Goal: Task Accomplishment & Management: Manage account settings

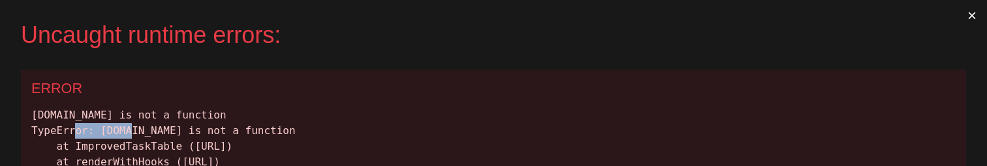
drag, startPoint x: 98, startPoint y: 132, endPoint x: 154, endPoint y: 131, distance: 56.2
copy div "tasks.map"
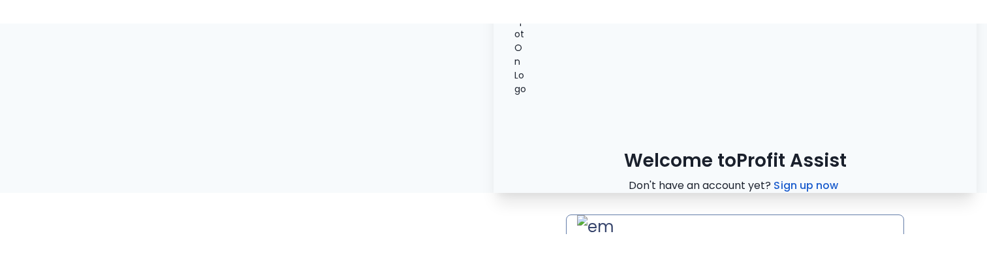
scroll to position [80, 0]
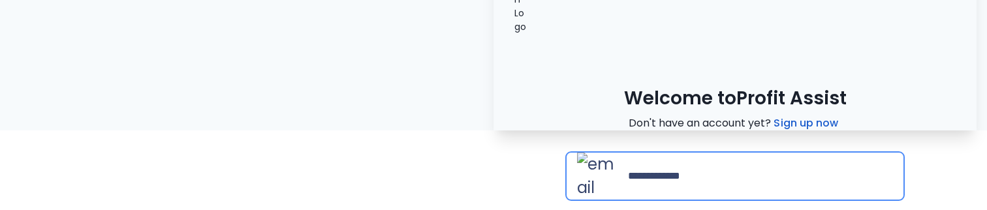
type input "**********"
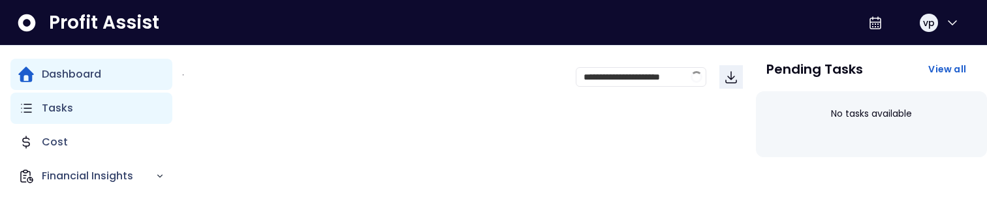
click at [32, 106] on icon "Main navigation" at bounding box center [26, 109] width 16 height 16
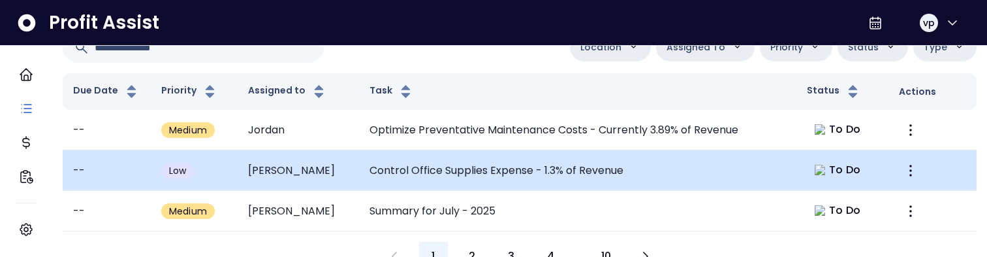
scroll to position [149, 0]
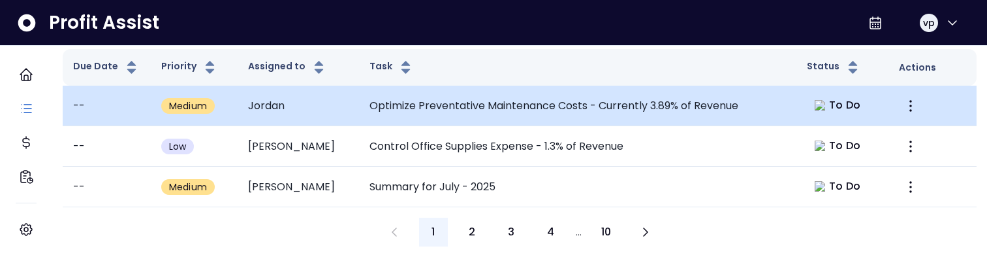
click at [482, 93] on td "Optimize Preventative Maintenance Costs - Currently 3.89% of Revenue" at bounding box center [578, 106] width 438 height 40
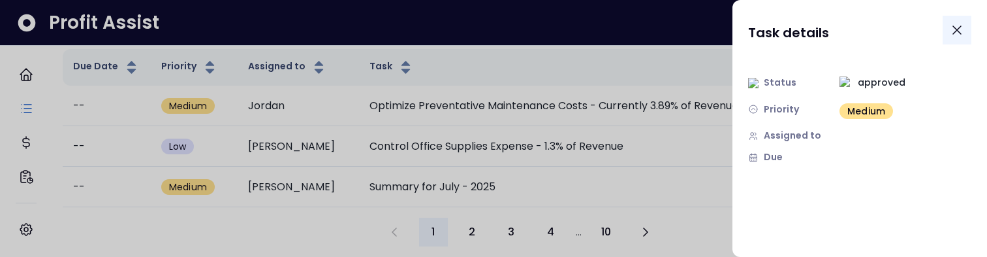
click at [953, 31] on icon "Close" at bounding box center [957, 30] width 16 height 16
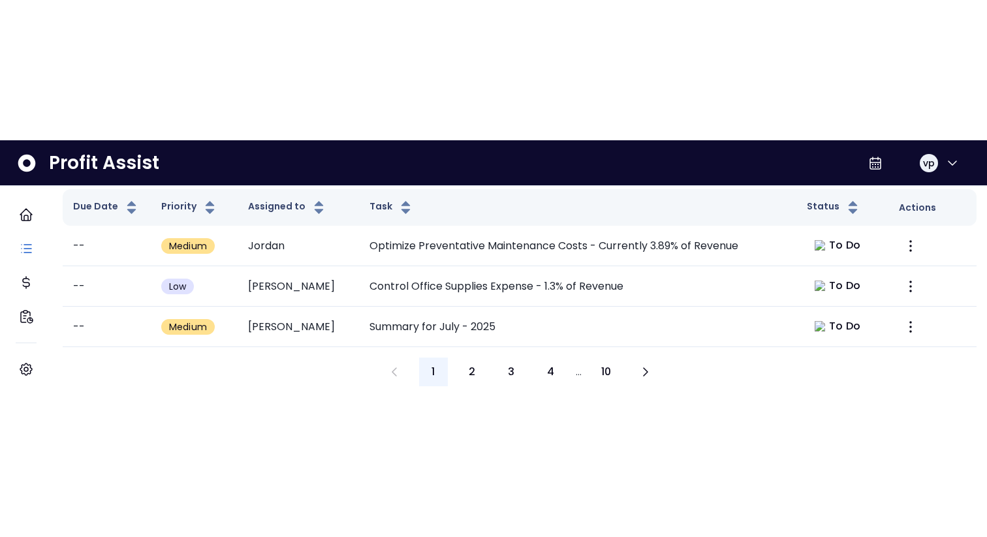
scroll to position [0, 0]
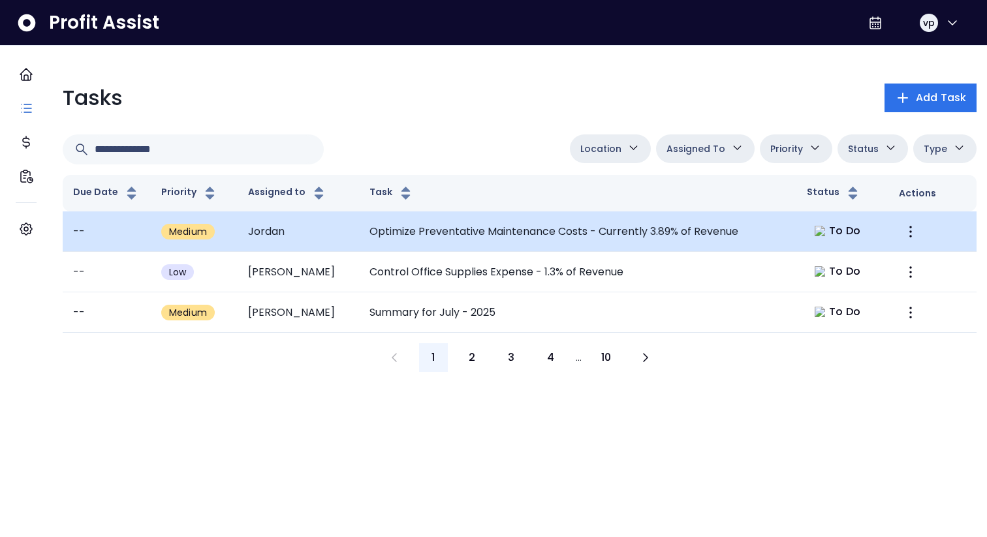
click at [573, 234] on td "Optimize Preventative Maintenance Costs - Currently 3.89% of Revenue" at bounding box center [578, 232] width 438 height 40
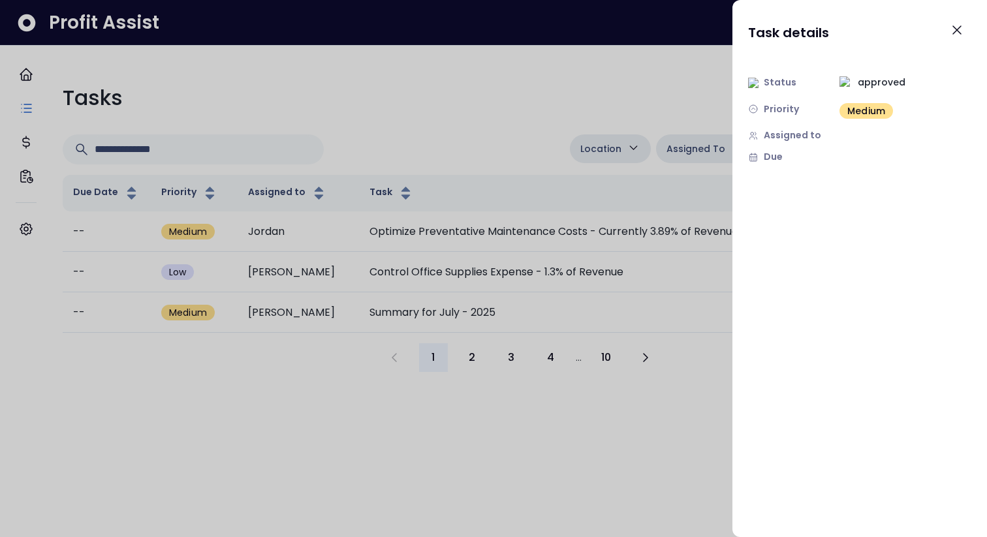
click at [486, 256] on div at bounding box center [493, 268] width 987 height 537
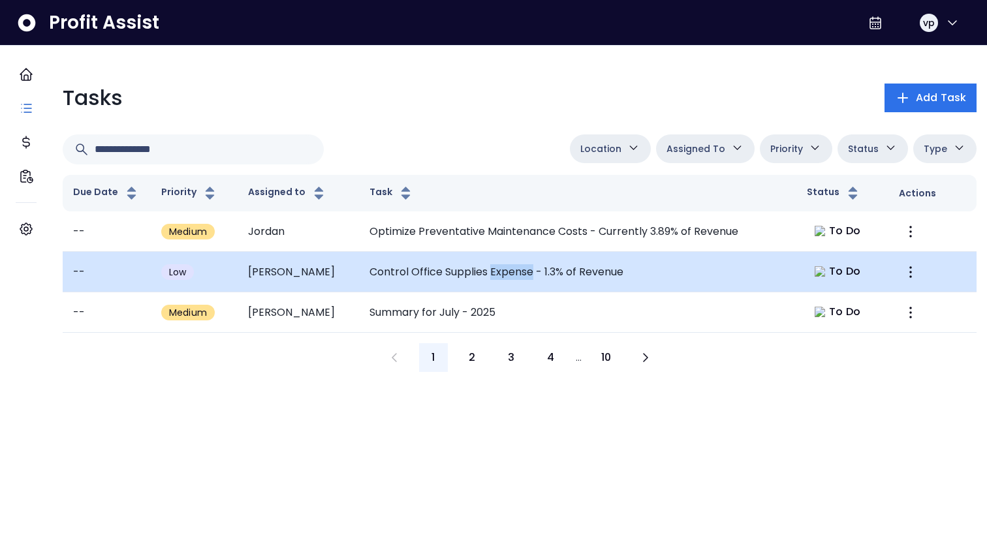
click at [486, 256] on td "Control Office Supplies Expense - 1.3% of Revenue" at bounding box center [578, 272] width 438 height 40
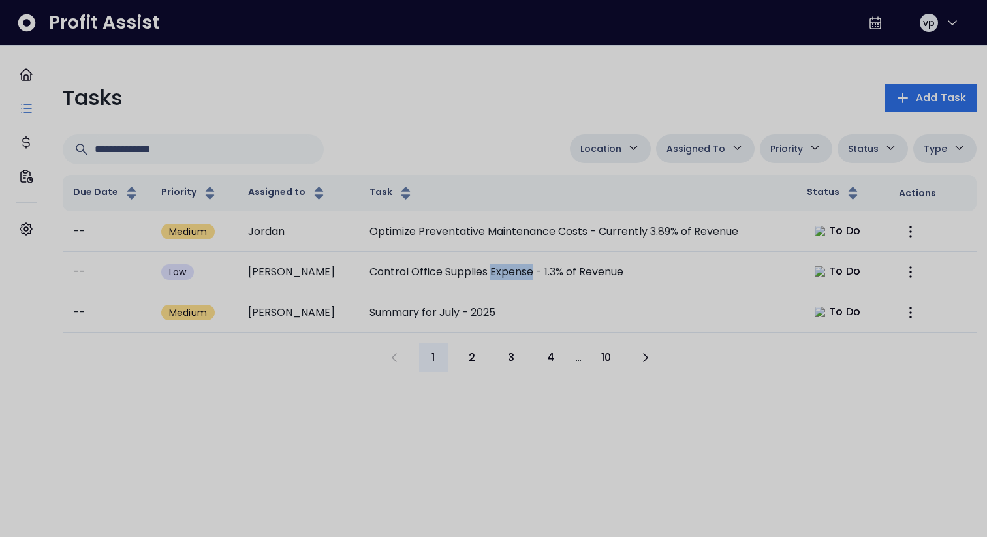
click at [536, 256] on div at bounding box center [493, 268] width 987 height 537
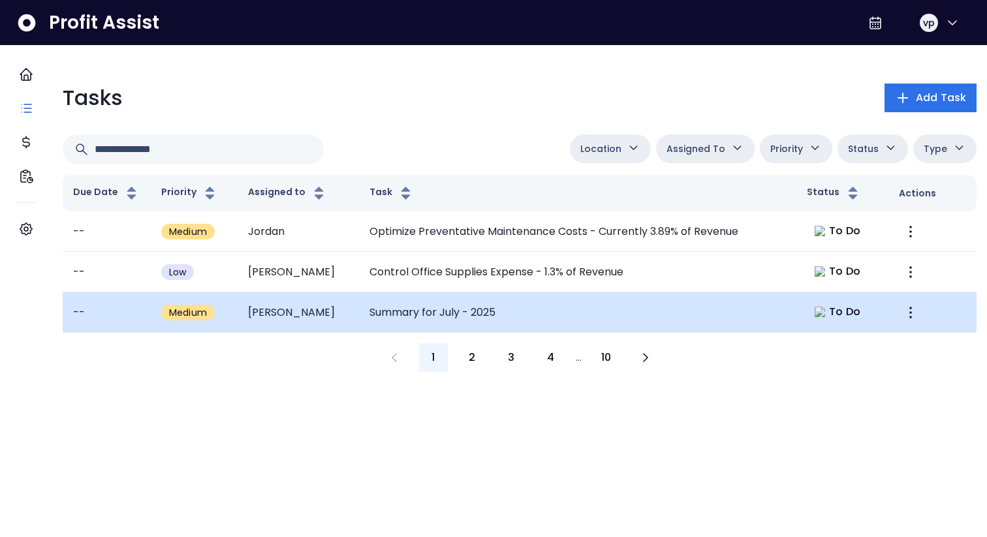
click at [535, 256] on td "Summary for July - 2025" at bounding box center [578, 312] width 438 height 40
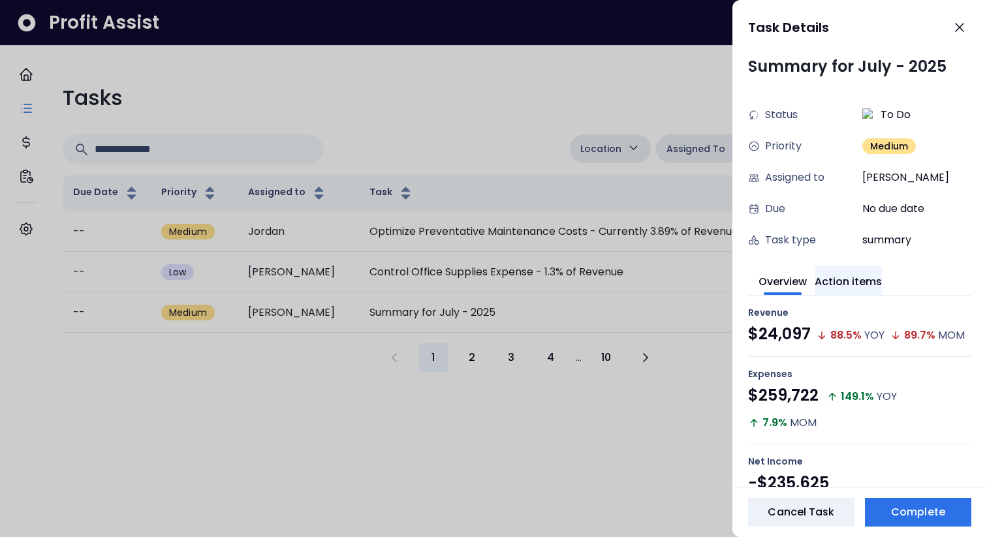
click at [853, 256] on button "Action items" at bounding box center [848, 280] width 67 height 29
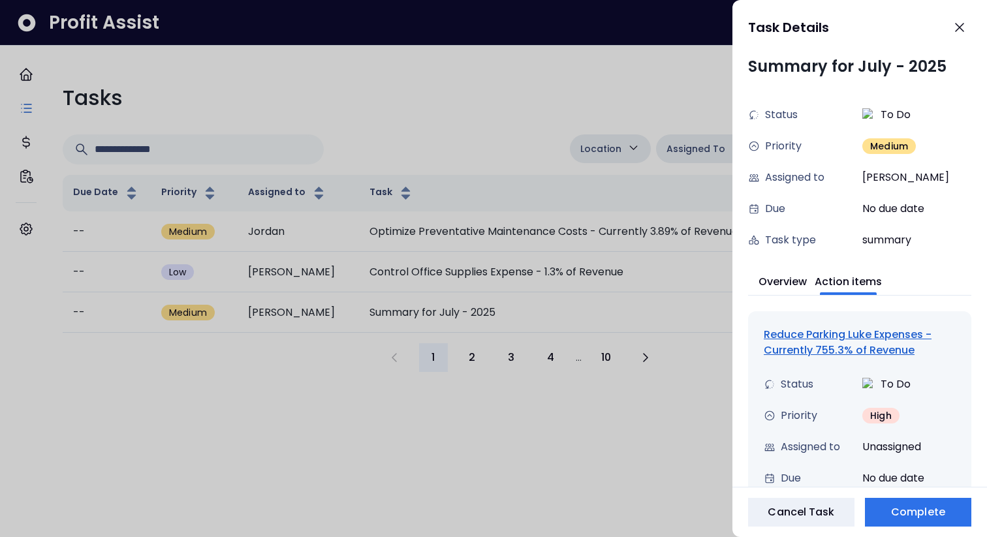
click at [832, 256] on div "Reduce Parking Luke Expenses - Currently 755.3% of Revenue" at bounding box center [860, 342] width 192 height 31
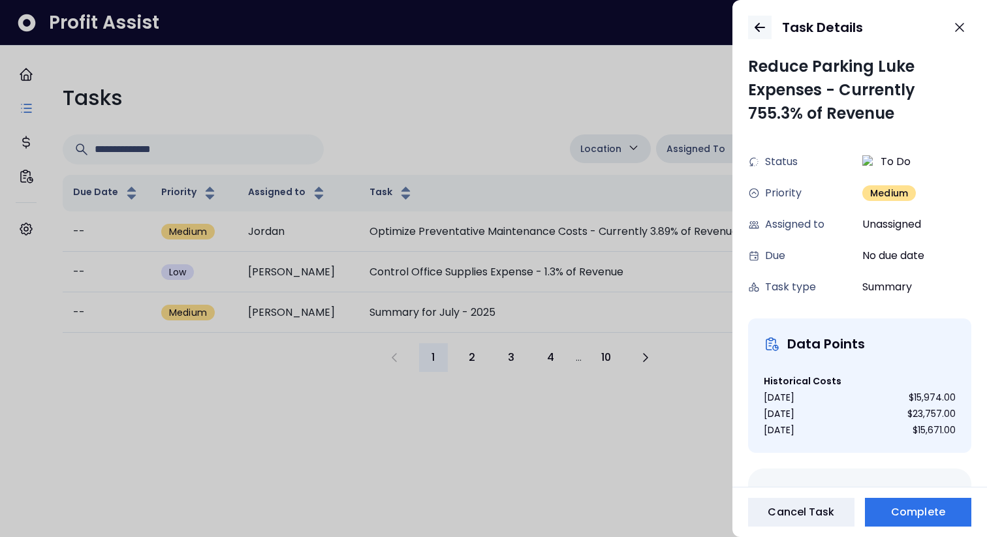
click at [761, 31] on icon "button" at bounding box center [760, 28] width 16 height 16
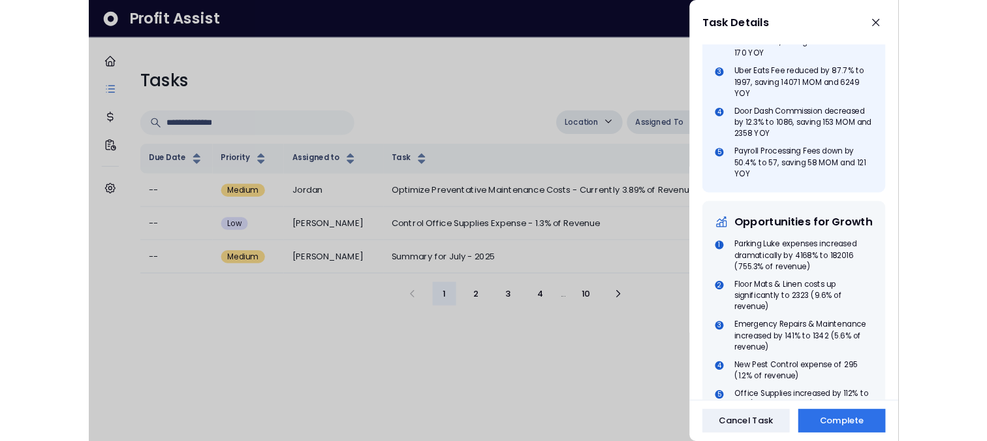
scroll to position [751, 0]
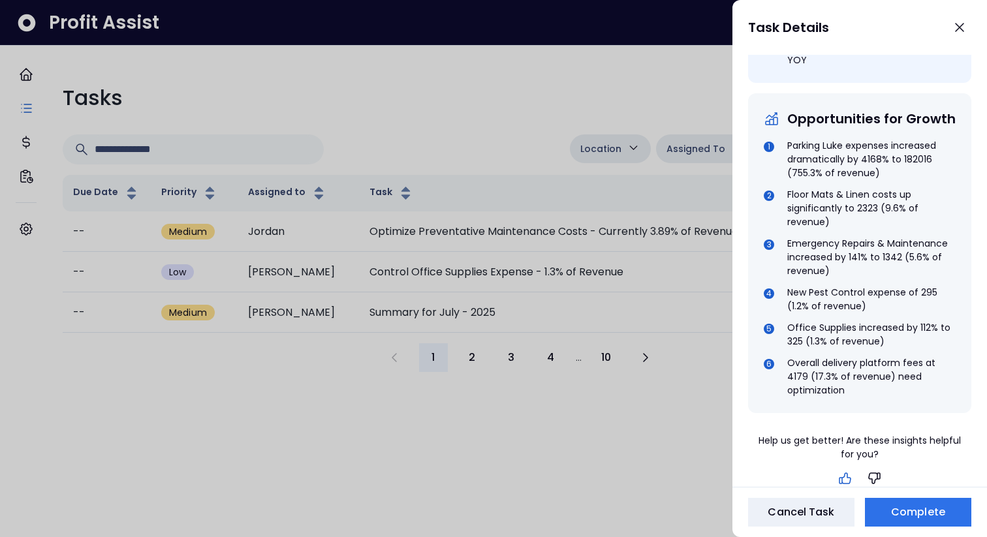
click at [849, 256] on icon "button" at bounding box center [846, 479] width 16 height 16
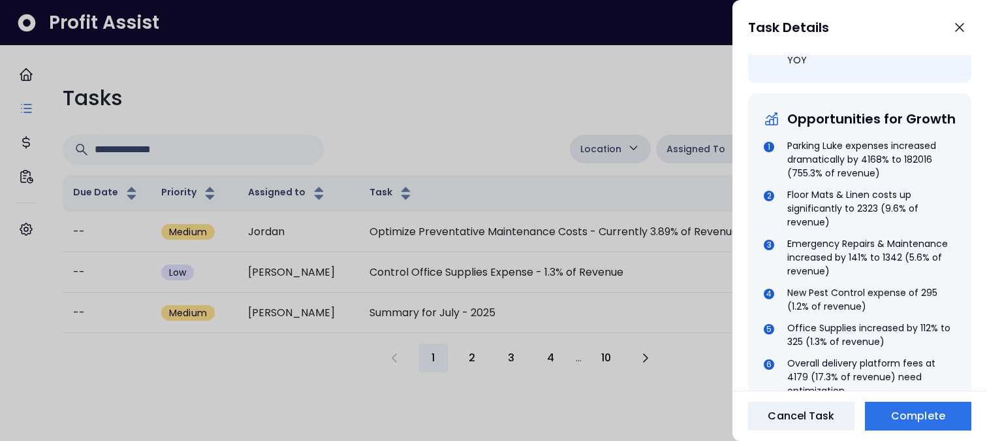
click at [497, 102] on div at bounding box center [493, 220] width 987 height 441
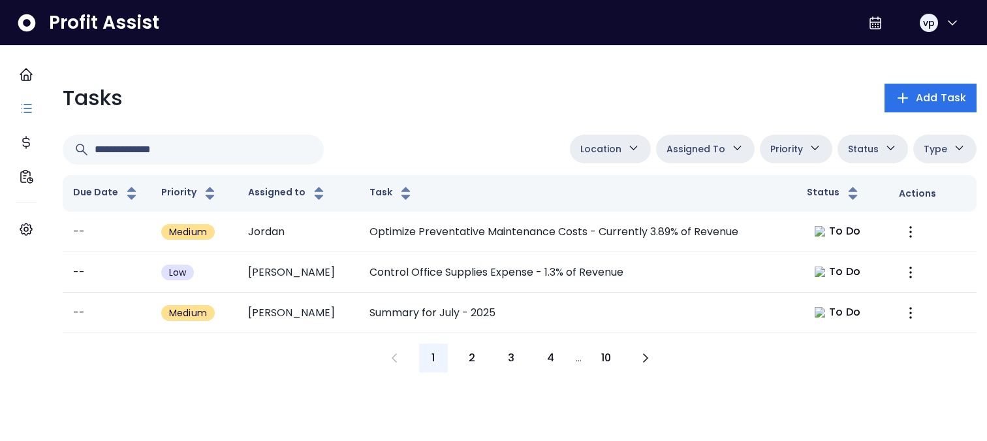
click at [629, 157] on button "Location" at bounding box center [610, 148] width 81 height 29
click at [608, 145] on span "Location" at bounding box center [600, 149] width 41 height 16
click at [616, 139] on button "Location" at bounding box center [610, 148] width 81 height 29
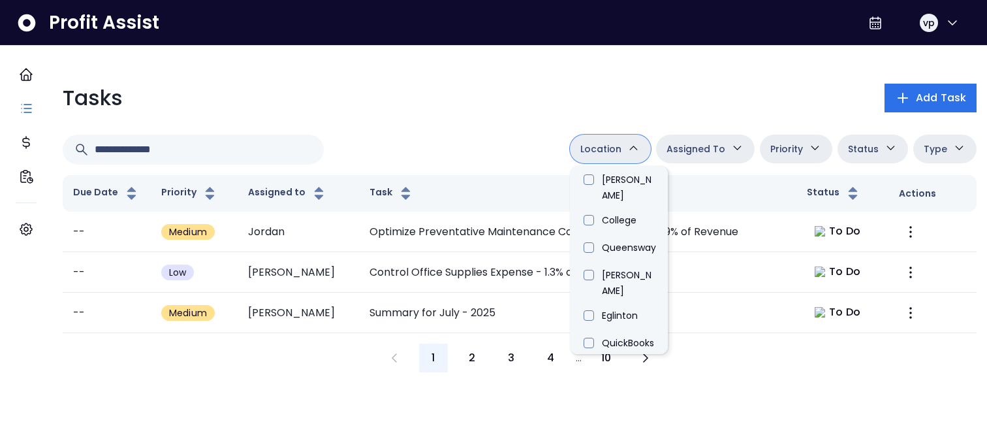
click at [469, 145] on div "Location Danforth College Queensway Duncan Eglinton QuickBooks Online Assigned …" at bounding box center [520, 149] width 914 height 30
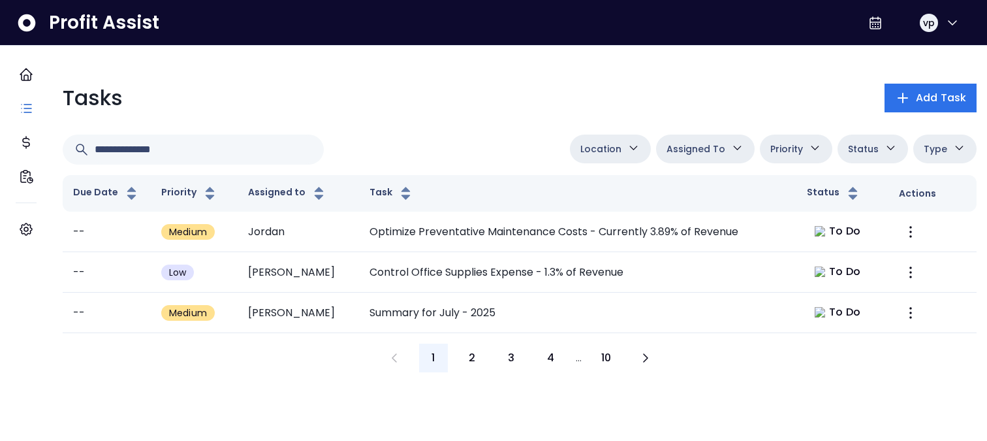
click at [682, 155] on span "Assigned To" at bounding box center [696, 149] width 59 height 16
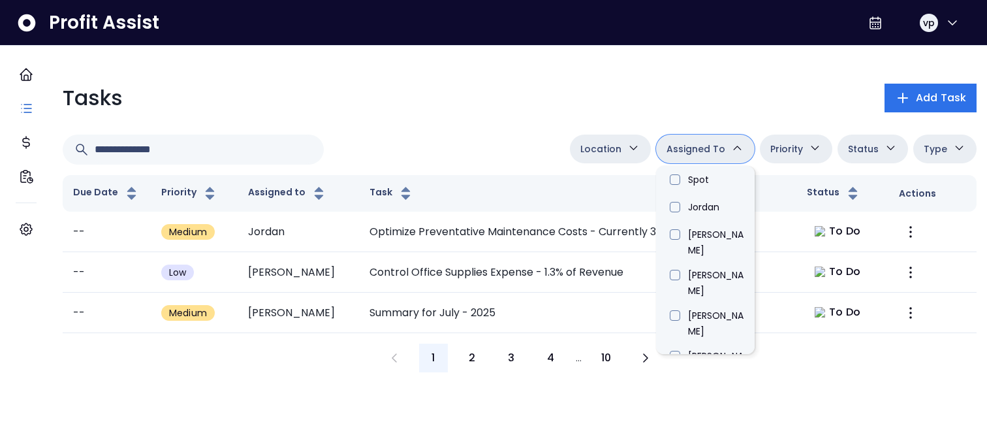
click at [682, 155] on span "Assigned To" at bounding box center [696, 149] width 59 height 16
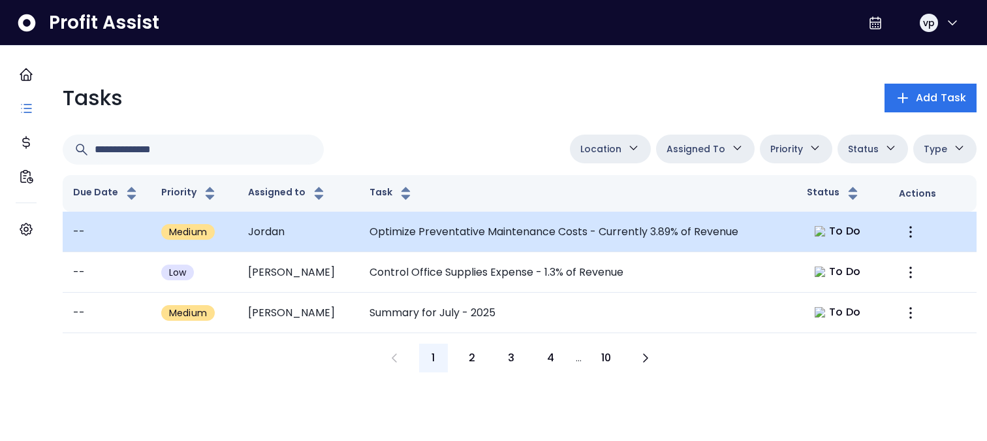
click at [762, 247] on td "Optimize Preventative Maintenance Costs - Currently 3.89% of Revenue" at bounding box center [578, 232] width 438 height 40
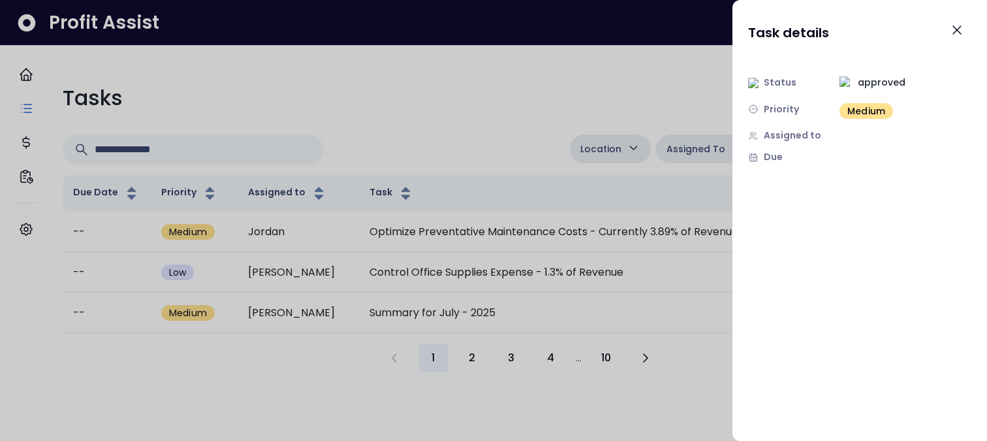
click at [712, 247] on div at bounding box center [493, 220] width 987 height 441
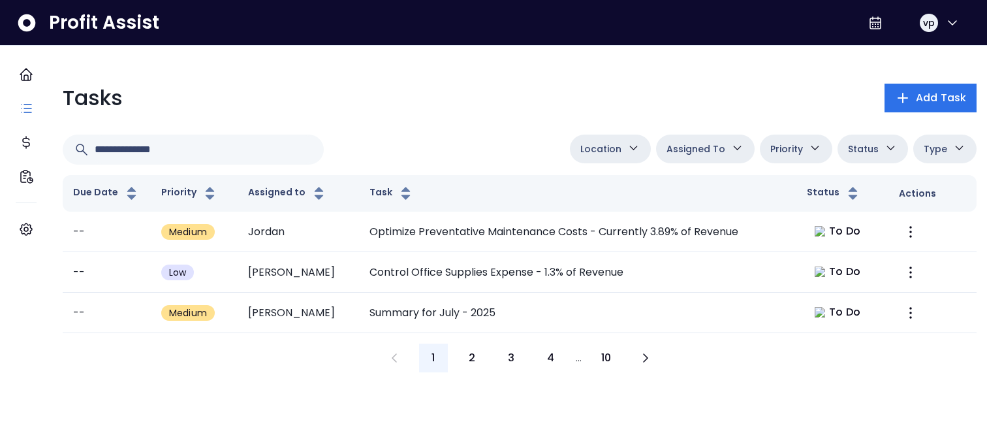
click at [712, 247] on td "Optimize Preventative Maintenance Costs - Currently 3.89% of Revenue" at bounding box center [578, 232] width 438 height 40
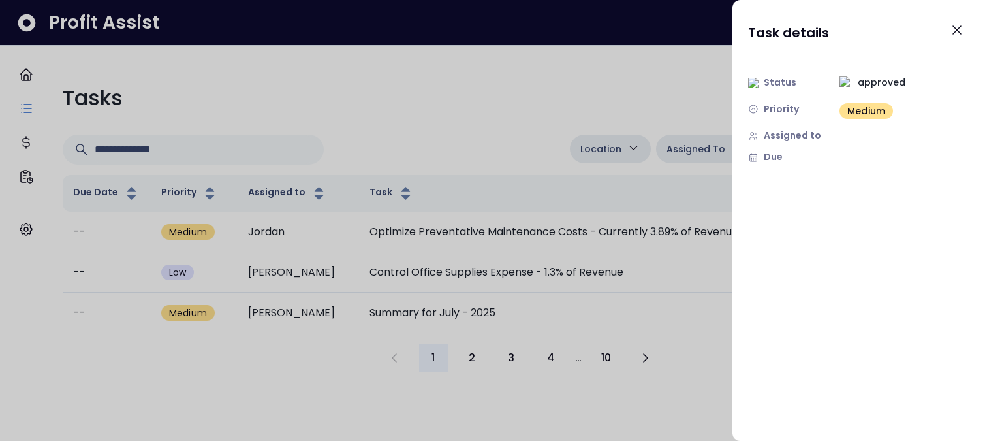
click at [712, 247] on div at bounding box center [493, 220] width 987 height 441
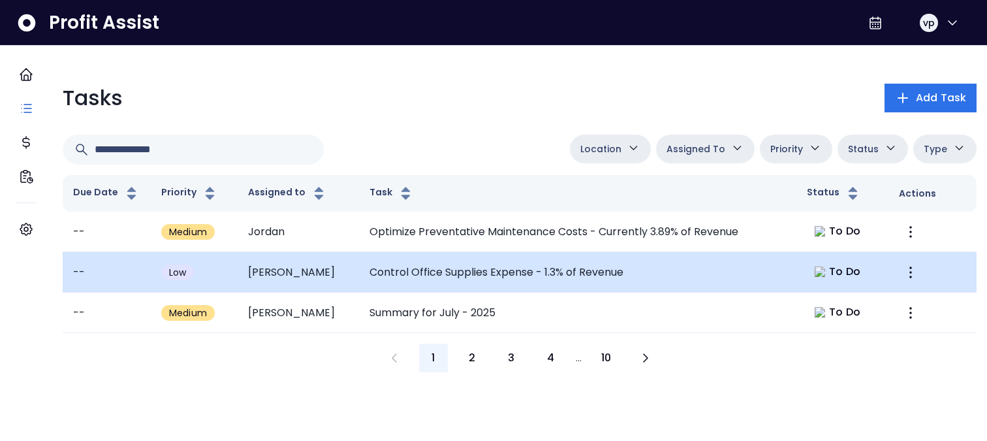
click at [712, 256] on td "Control Office Supplies Expense - 1.3% of Revenue" at bounding box center [578, 272] width 438 height 40
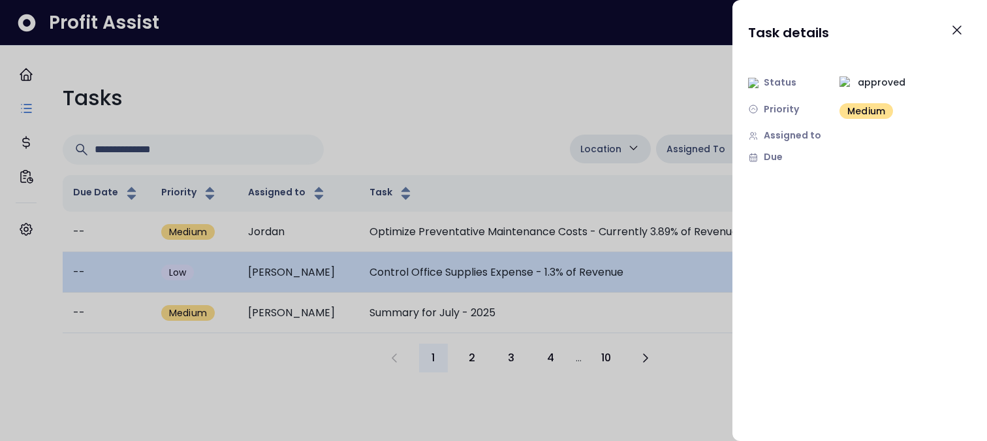
click at [712, 256] on div at bounding box center [493, 220] width 987 height 441
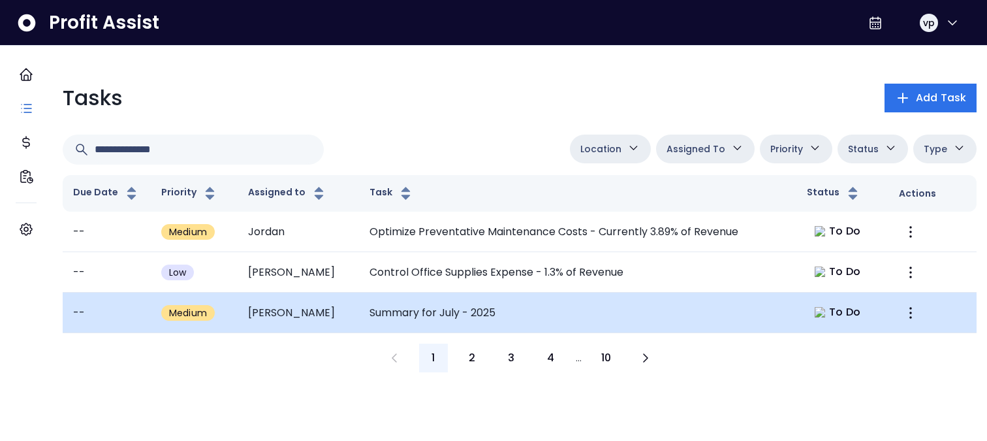
click at [708, 256] on td "Summary for July - 2025" at bounding box center [578, 312] width 438 height 40
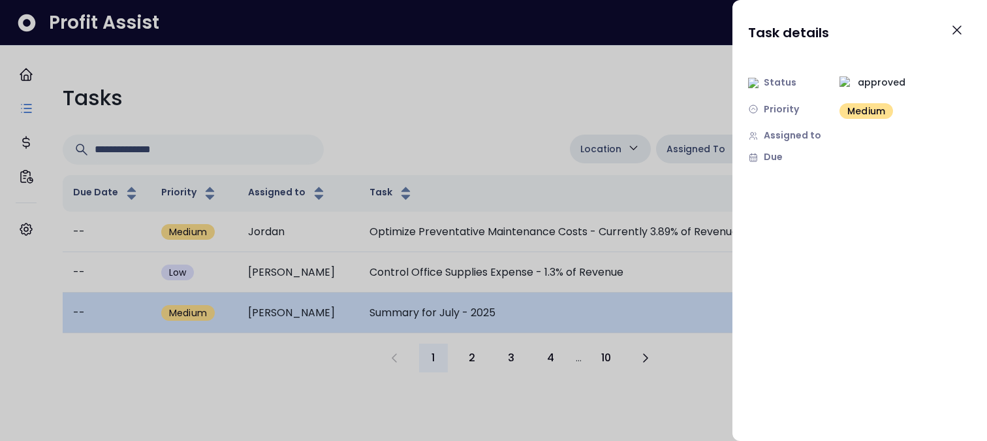
click at [708, 256] on div at bounding box center [493, 220] width 987 height 441
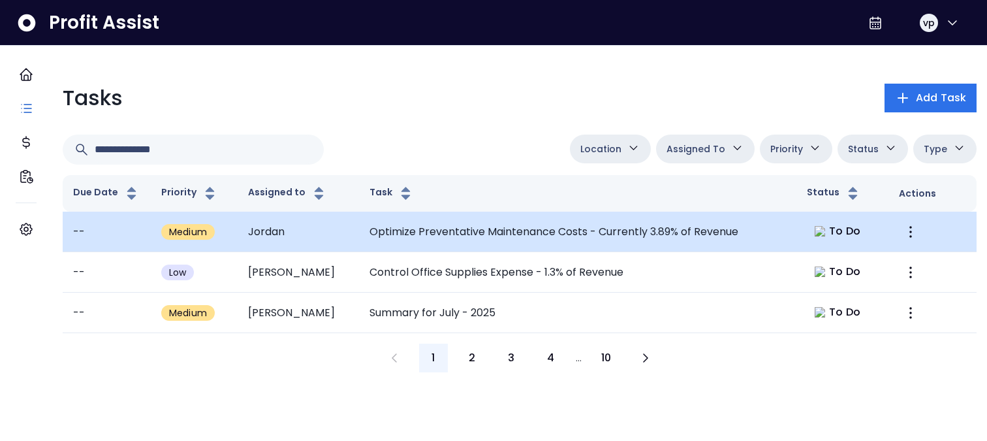
click at [727, 230] on td "Optimize Preventative Maintenance Costs - Currently 3.89% of Revenue" at bounding box center [578, 232] width 438 height 40
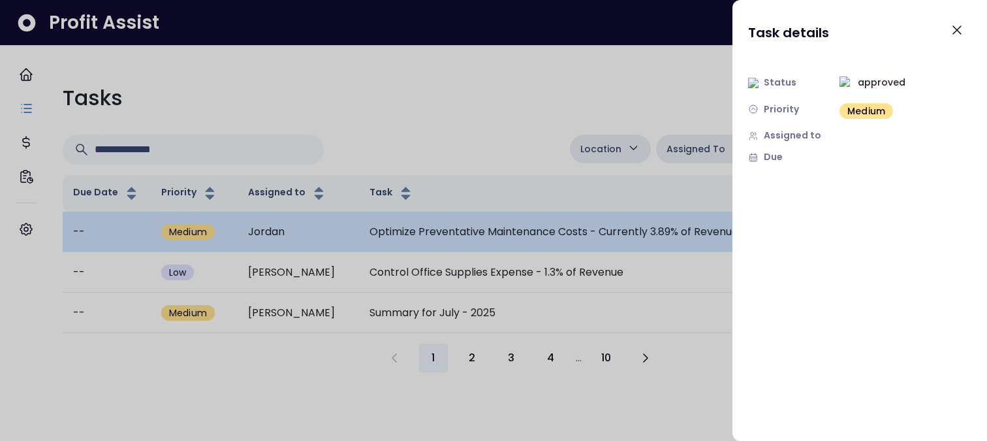
click at [727, 230] on div at bounding box center [493, 220] width 987 height 441
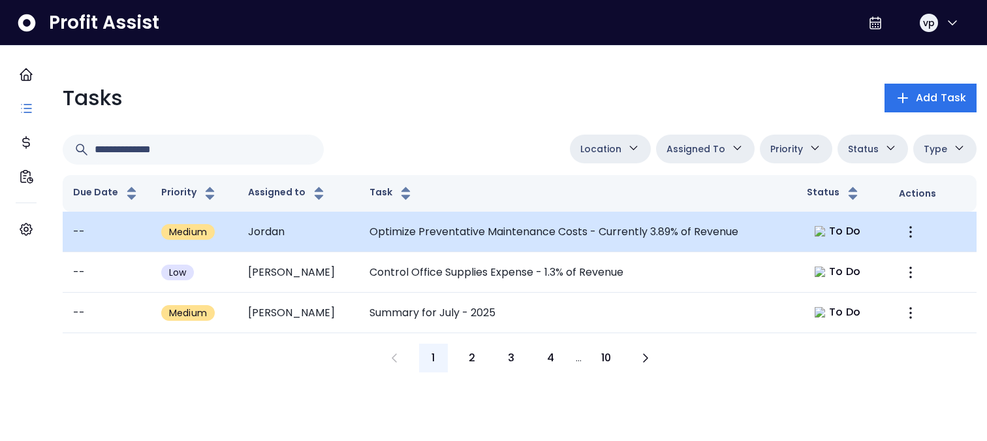
click at [505, 242] on td "Optimize Preventative Maintenance Costs - Currently 3.89% of Revenue" at bounding box center [578, 232] width 438 height 40
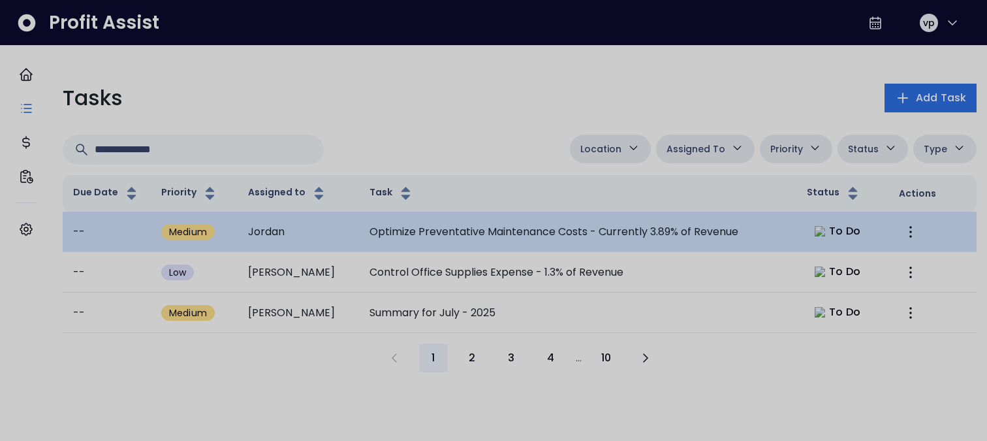
click at [505, 242] on div at bounding box center [493, 220] width 987 height 441
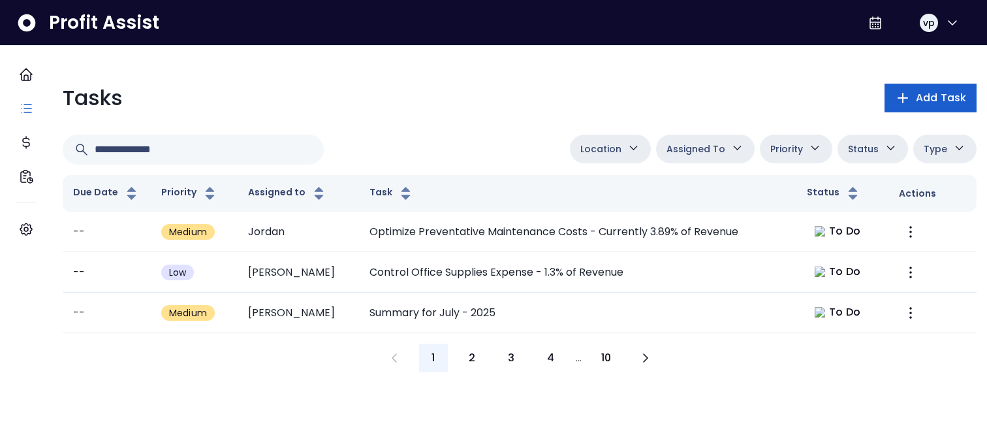
click at [916, 103] on span "Add Task" at bounding box center [941, 98] width 50 height 16
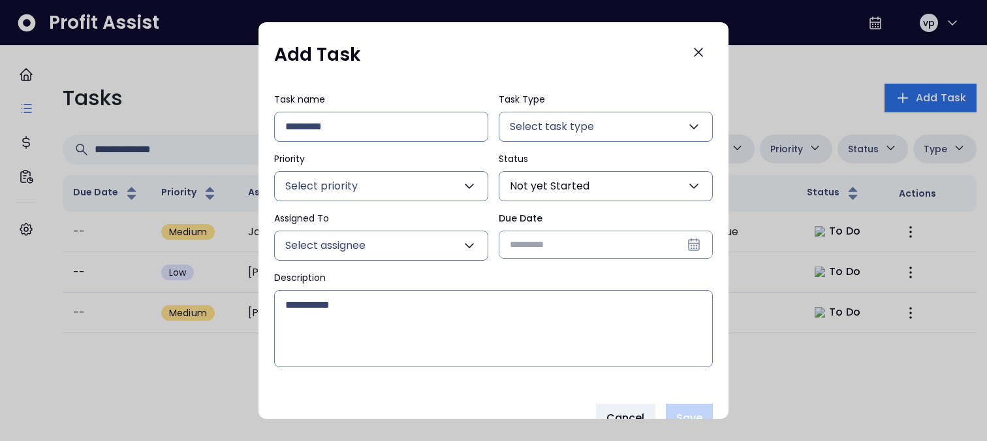
click at [621, 249] on input "Due Date" at bounding box center [605, 244] width 213 height 27
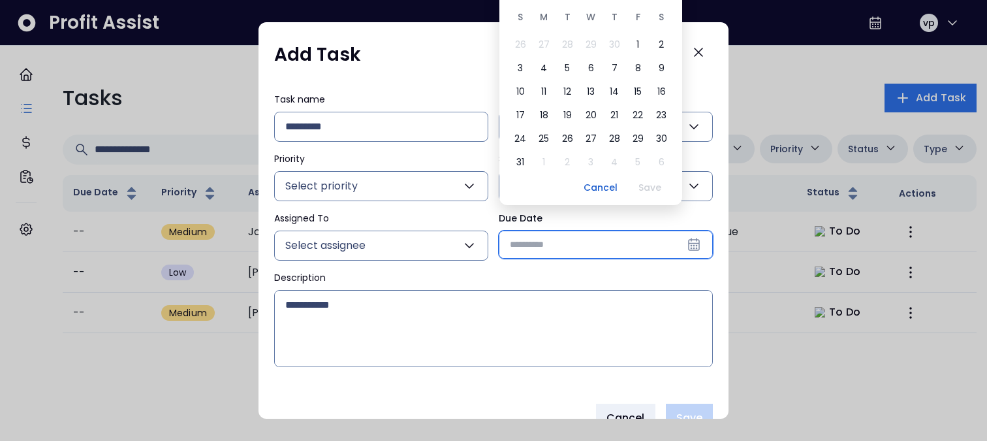
click at [621, 249] on input "Due Date" at bounding box center [605, 244] width 213 height 27
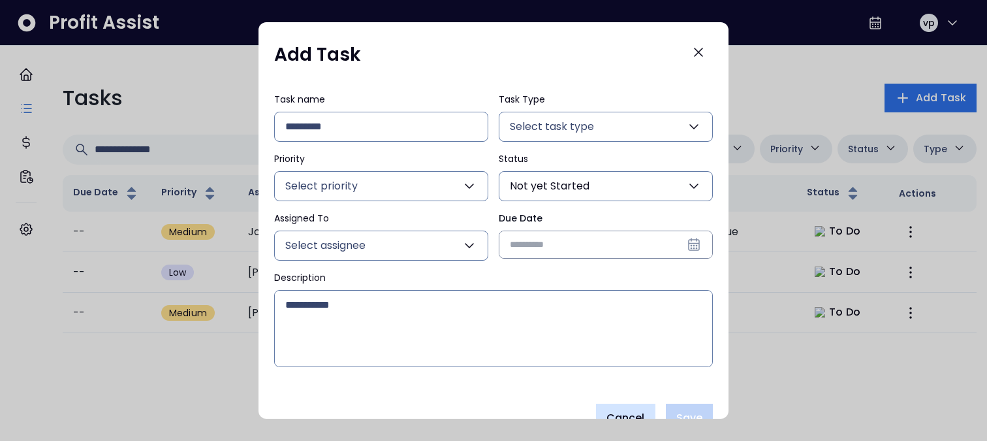
click at [627, 403] on button "Cancel" at bounding box center [625, 417] width 59 height 29
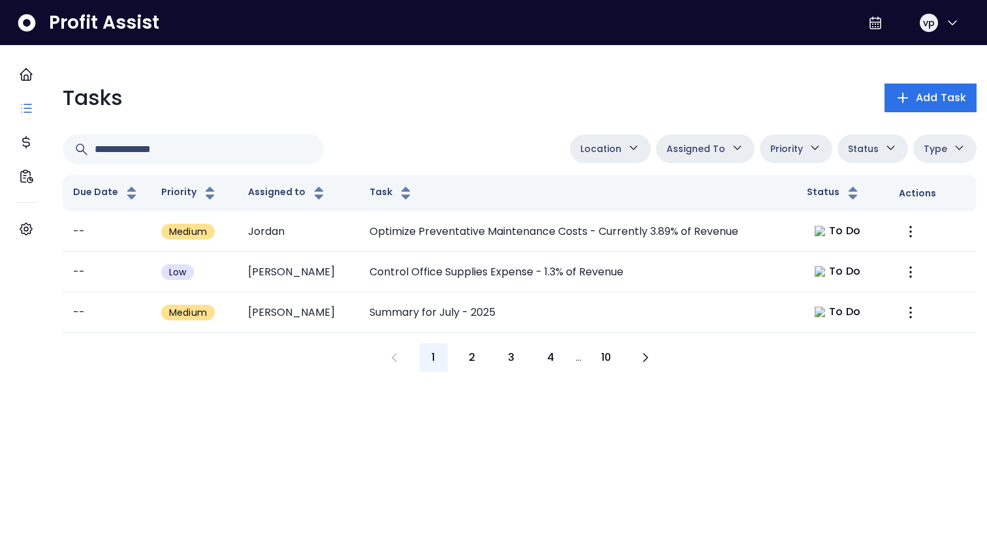
click at [780, 95] on div "Tasks Add Task" at bounding box center [520, 97] width 914 height 31
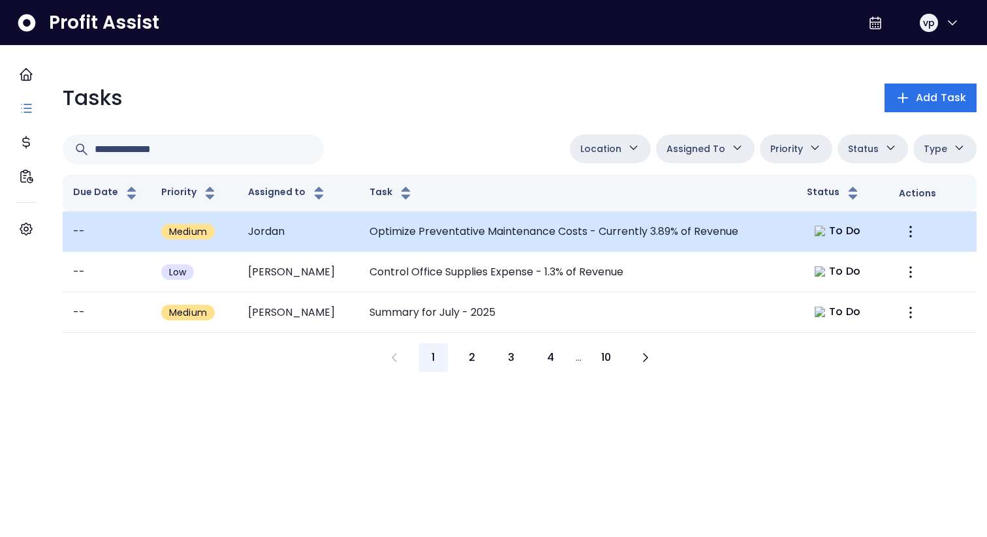
click at [599, 239] on td "Optimize Preventative Maintenance Costs - Currently 3.89% of Revenue" at bounding box center [578, 232] width 438 height 40
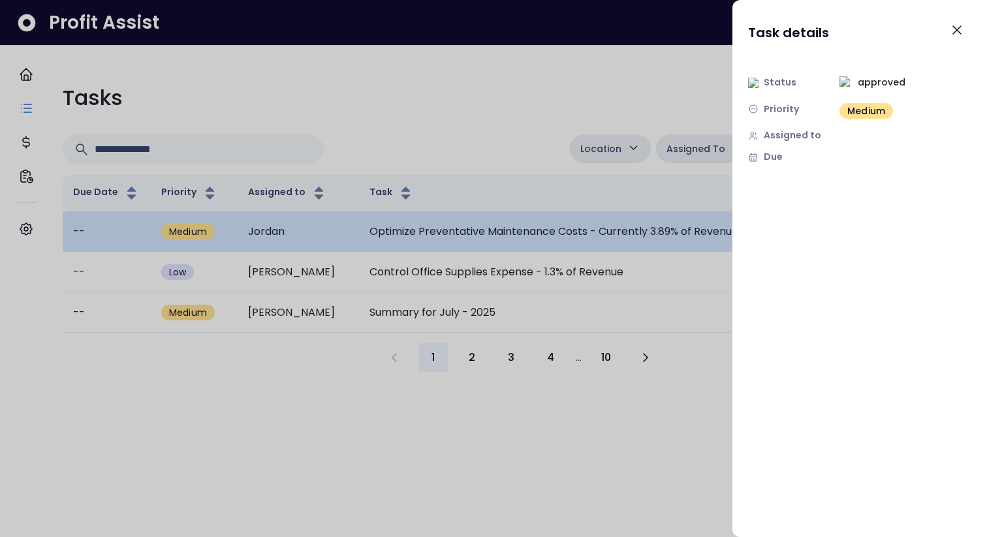
click at [599, 239] on div at bounding box center [493, 268] width 987 height 537
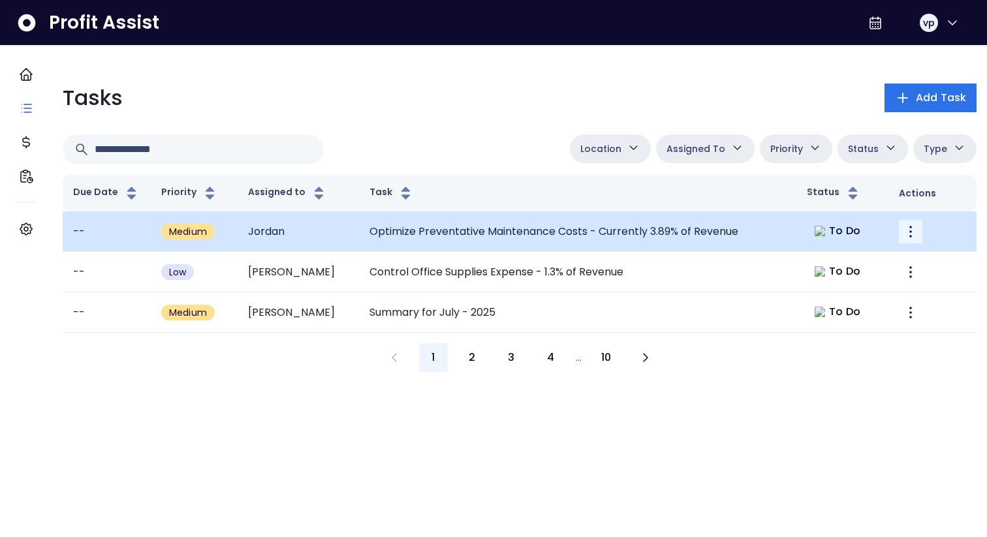
click at [903, 240] on icon "More" at bounding box center [911, 232] width 16 height 16
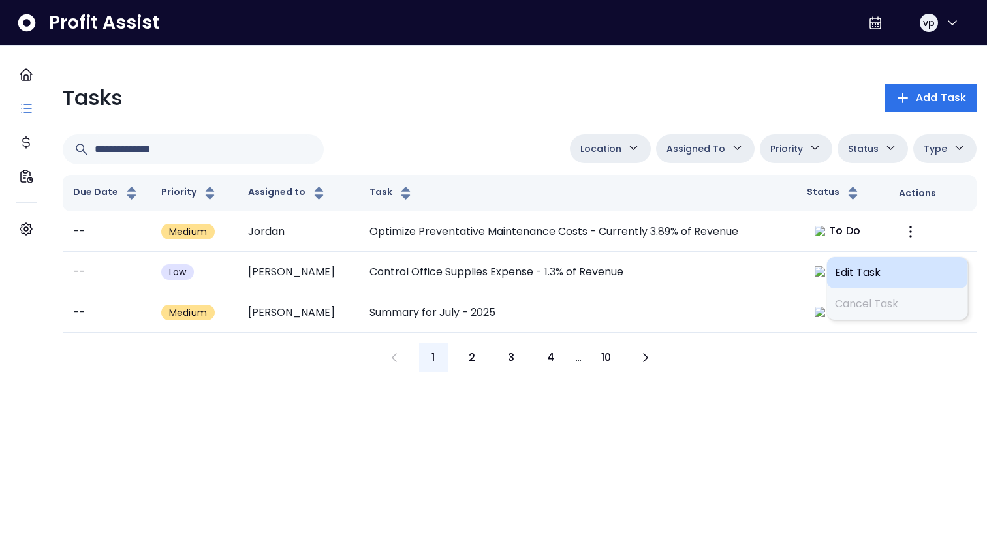
click at [876, 270] on span "Edit Task" at bounding box center [897, 273] width 125 height 16
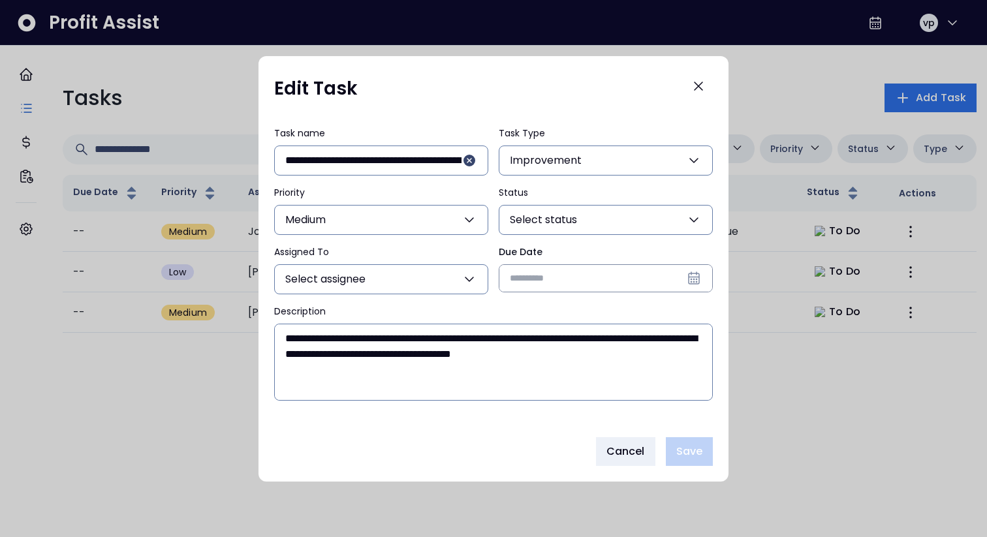
click at [539, 270] on input "Due Date" at bounding box center [605, 278] width 213 height 27
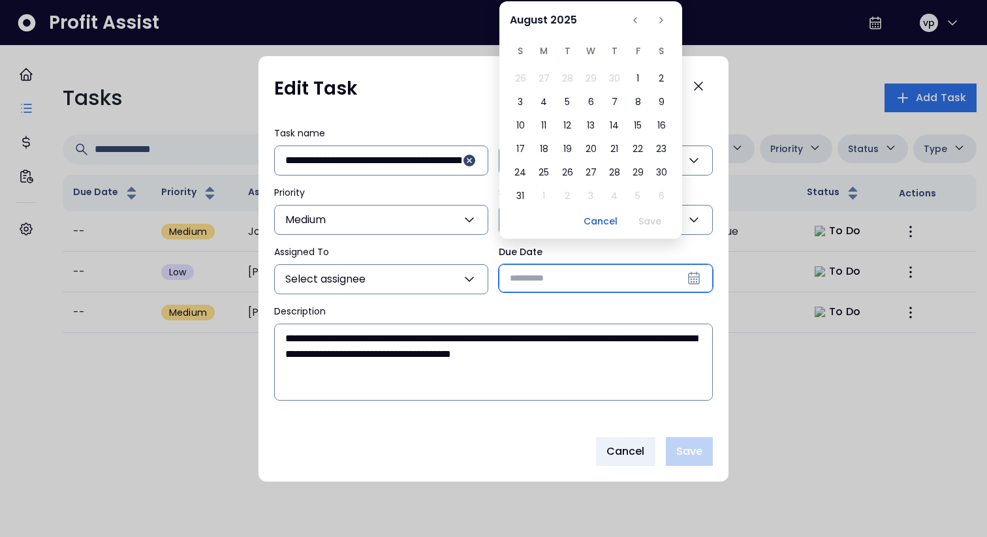
click at [539, 270] on input "Due Date" at bounding box center [605, 278] width 213 height 27
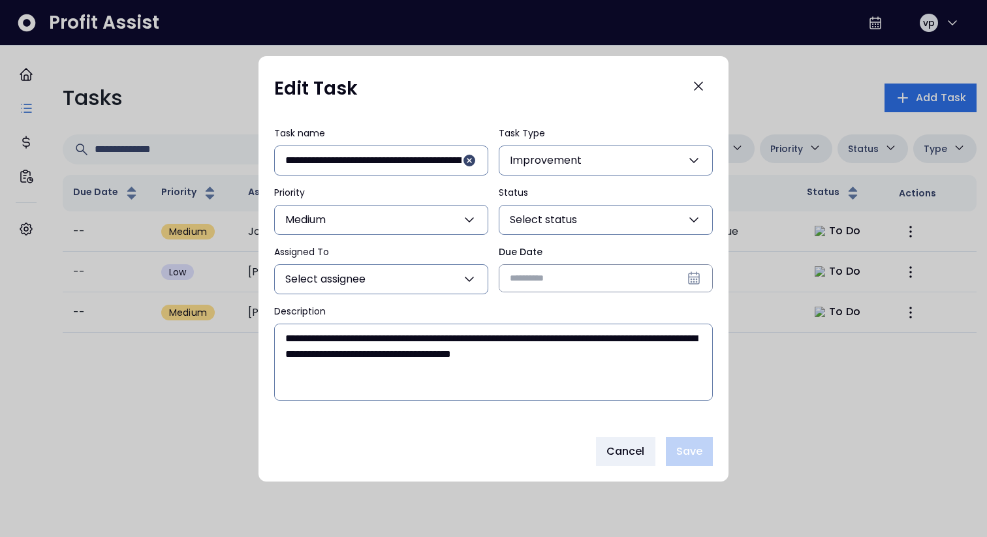
click at [608, 272] on input "Due Date" at bounding box center [605, 278] width 213 height 27
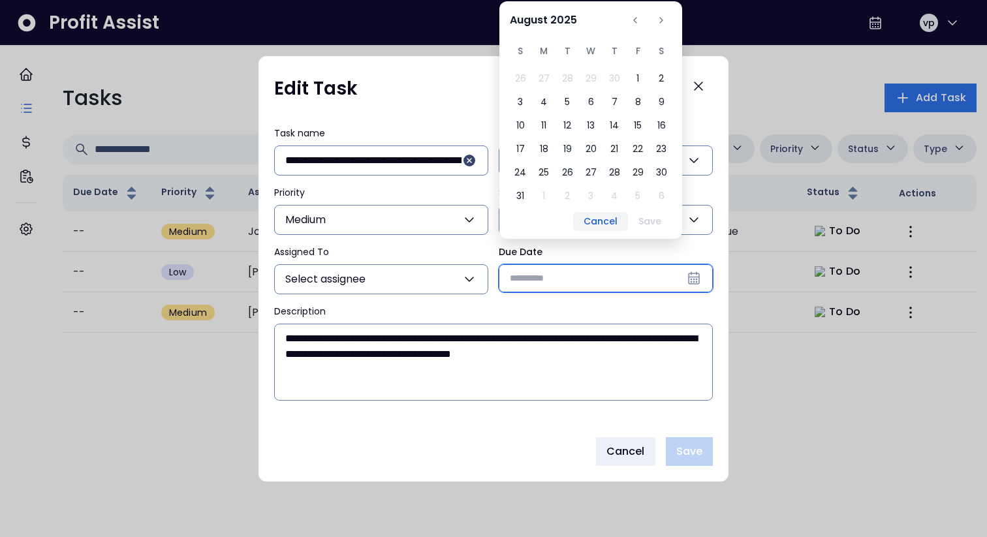
click at [599, 215] on button "Cancel" at bounding box center [600, 221] width 55 height 19
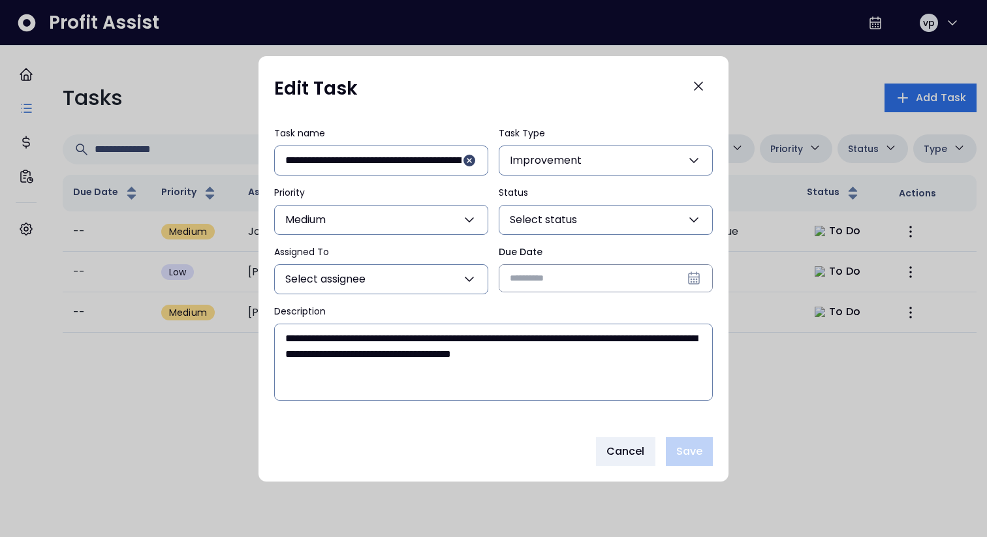
click at [583, 91] on div "Edit Task" at bounding box center [493, 91] width 439 height 39
click at [607, 440] on span "Cancel" at bounding box center [626, 452] width 39 height 16
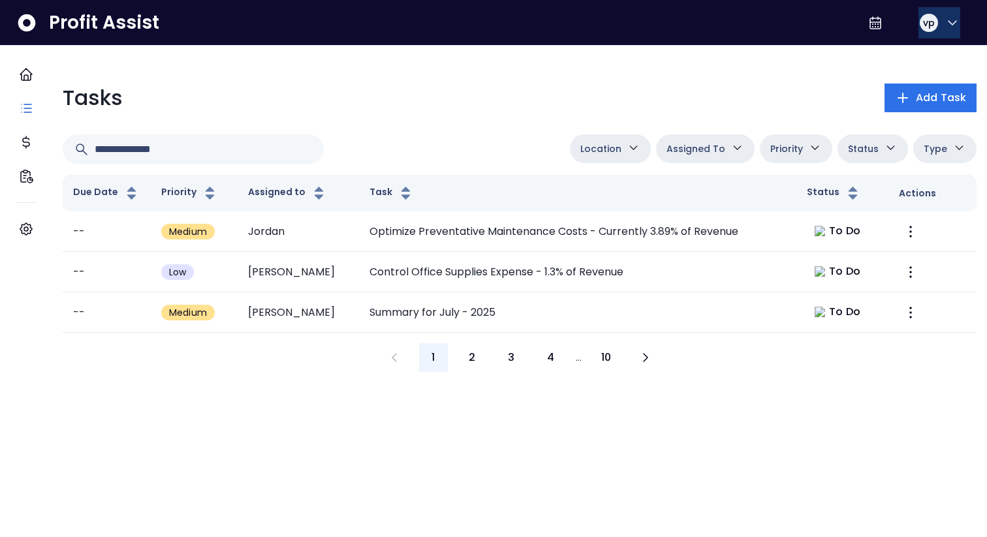
click at [932, 28] on div "vp" at bounding box center [929, 22] width 21 height 21
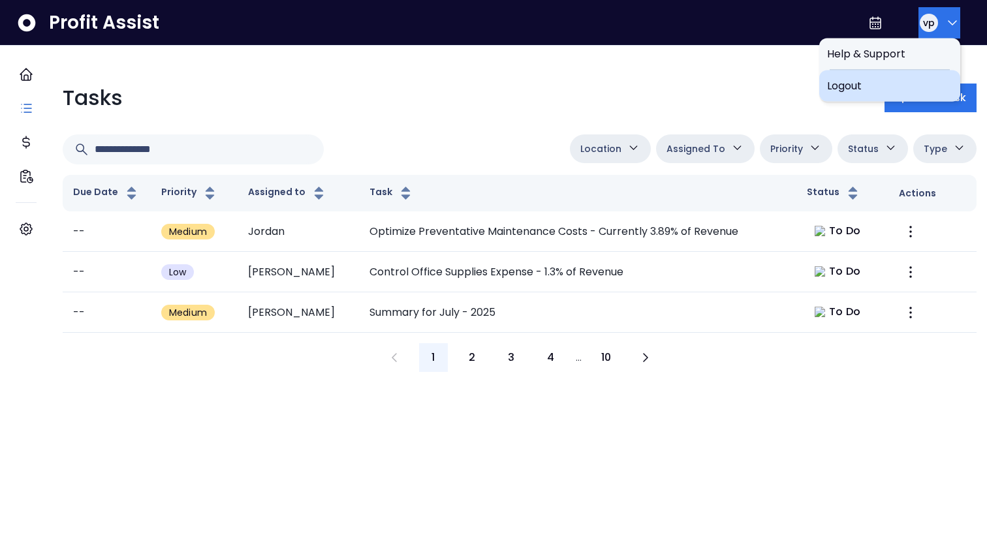
click at [848, 79] on span "Logout" at bounding box center [889, 86] width 125 height 16
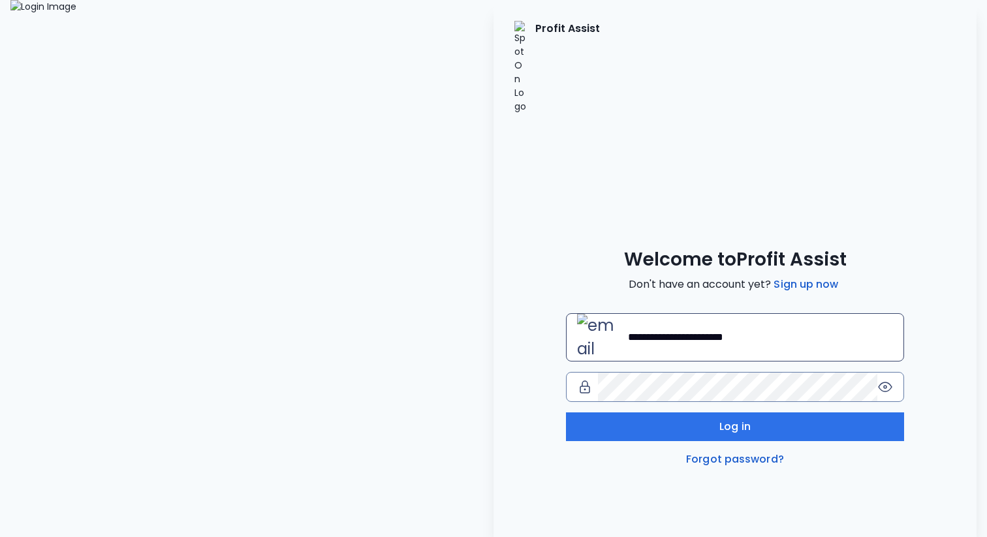
type input "**********"
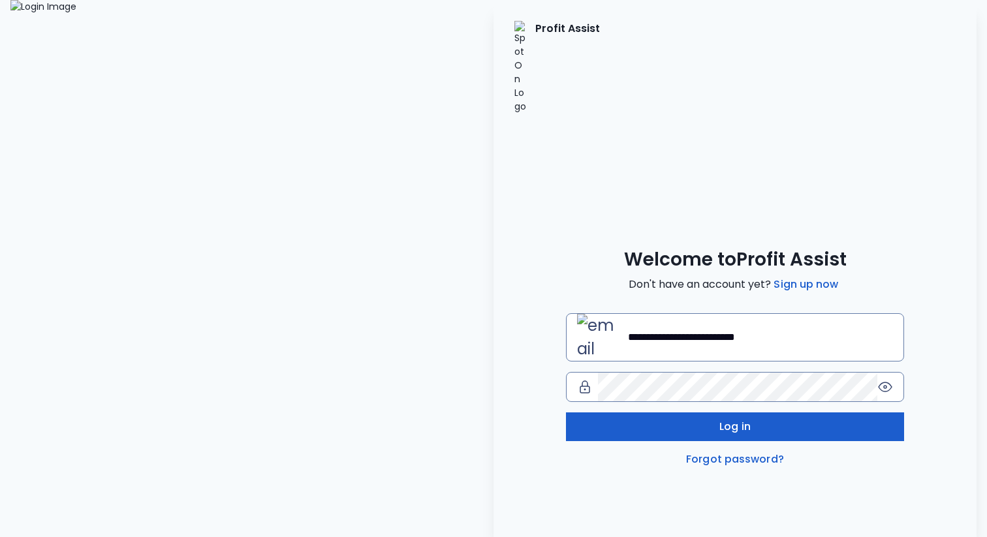
click at [718, 413] on button "Log in" at bounding box center [735, 427] width 338 height 29
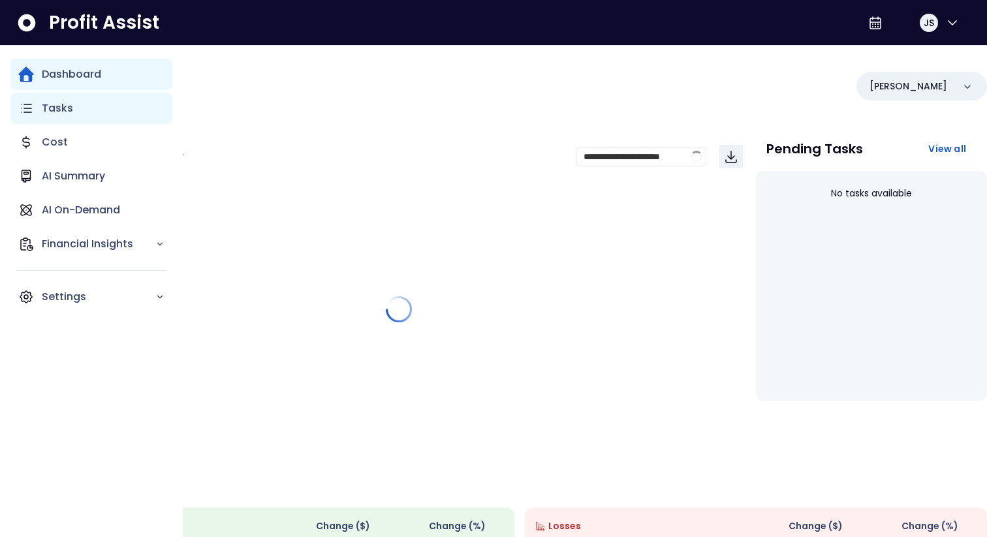
click at [43, 99] on div "Tasks" at bounding box center [91, 108] width 162 height 31
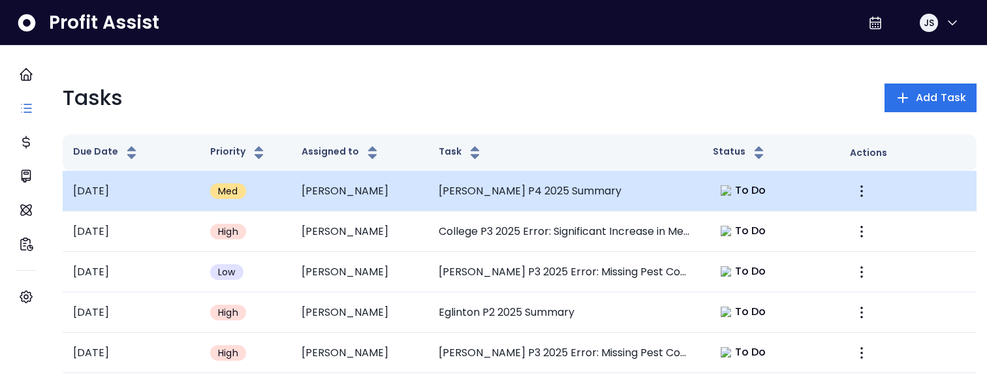
click at [396, 201] on td "[PERSON_NAME]" at bounding box center [359, 191] width 137 height 40
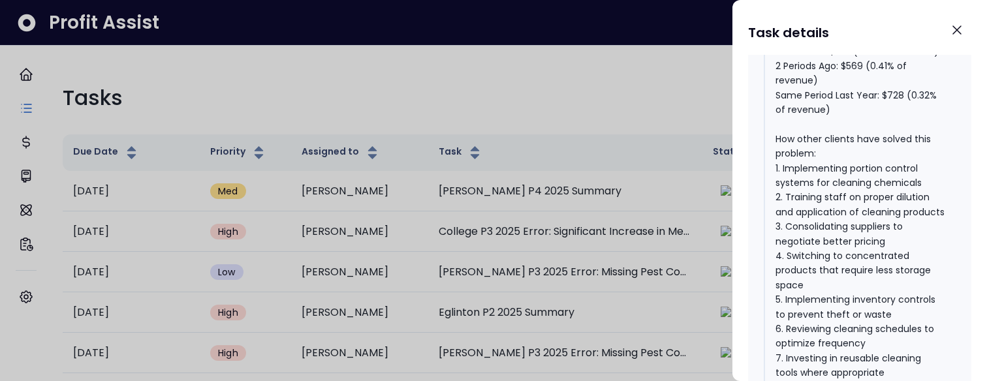
scroll to position [1605, 0]
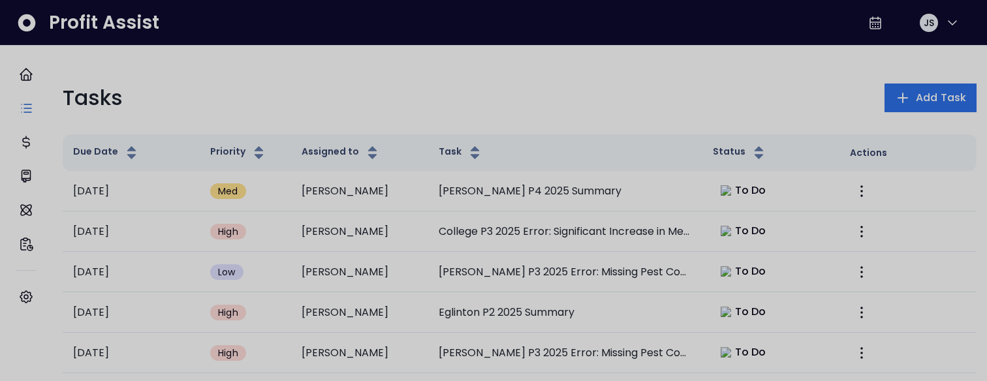
click at [588, 100] on div at bounding box center [493, 190] width 987 height 381
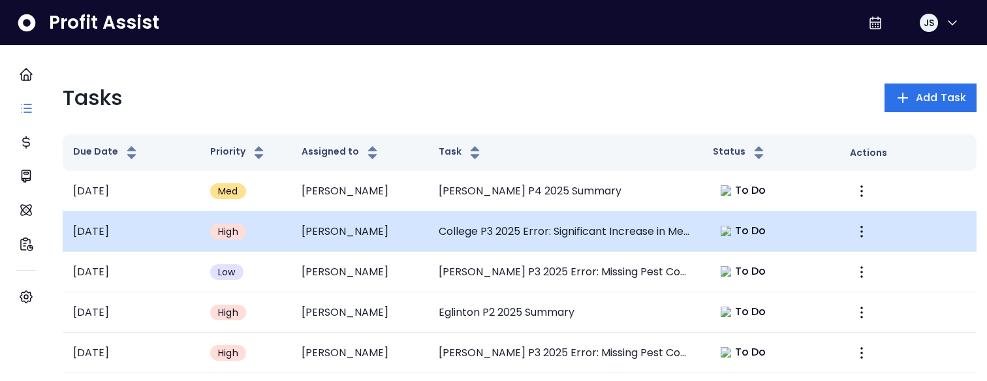
click at [480, 250] on td "College P3 2025 Error: Significant Increase in Meal & Entertainment" at bounding box center [565, 232] width 274 height 40
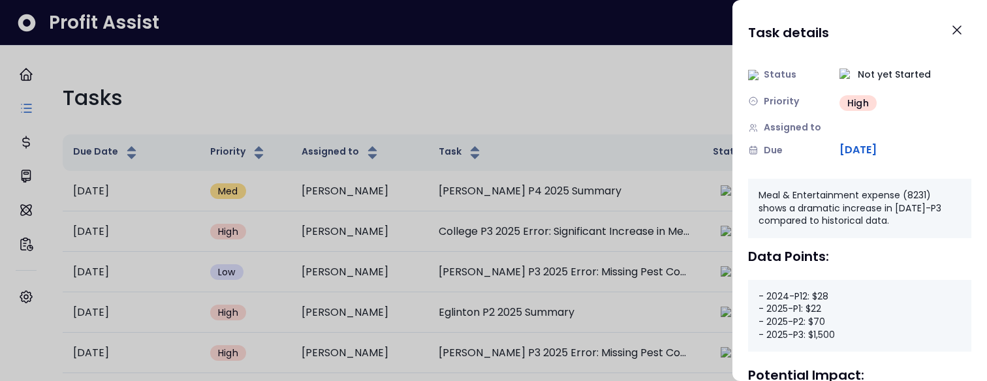
scroll to position [181, 0]
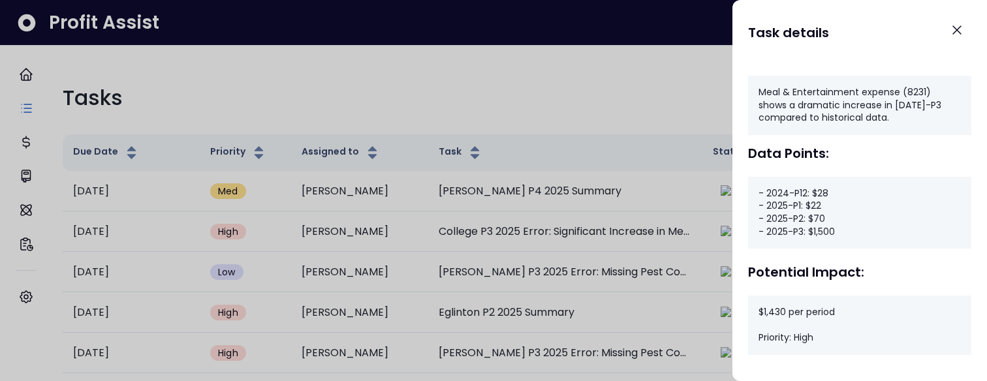
click at [443, 123] on div at bounding box center [493, 190] width 987 height 381
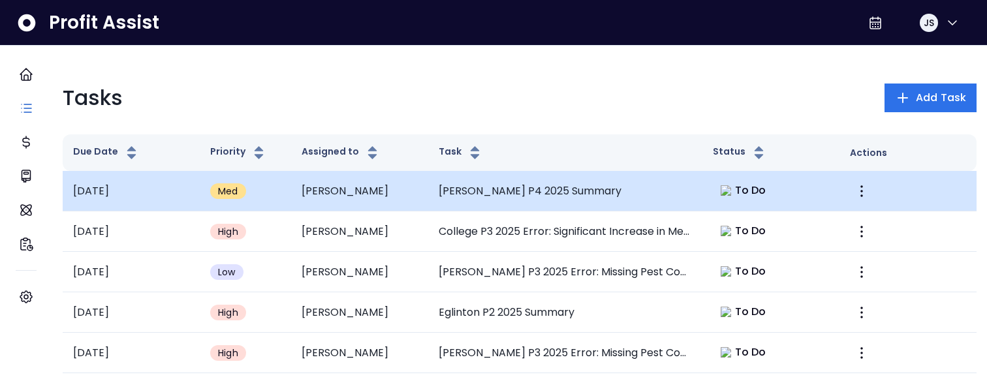
click at [328, 205] on td "[PERSON_NAME]" at bounding box center [359, 191] width 137 height 40
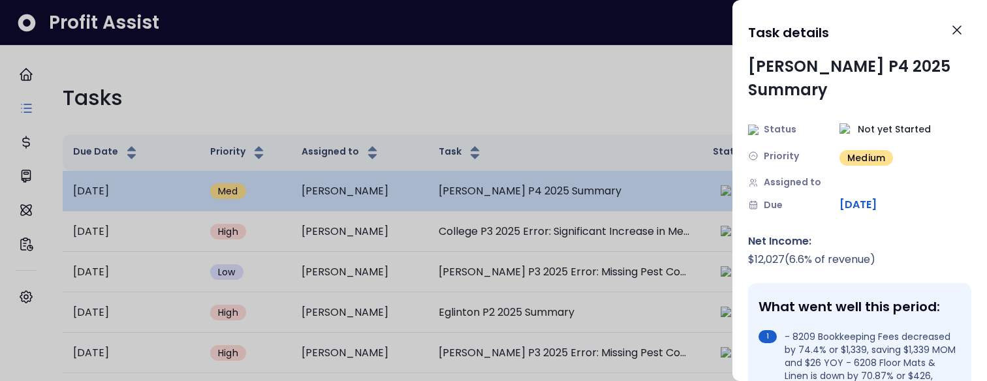
click at [328, 205] on div at bounding box center [493, 190] width 987 height 381
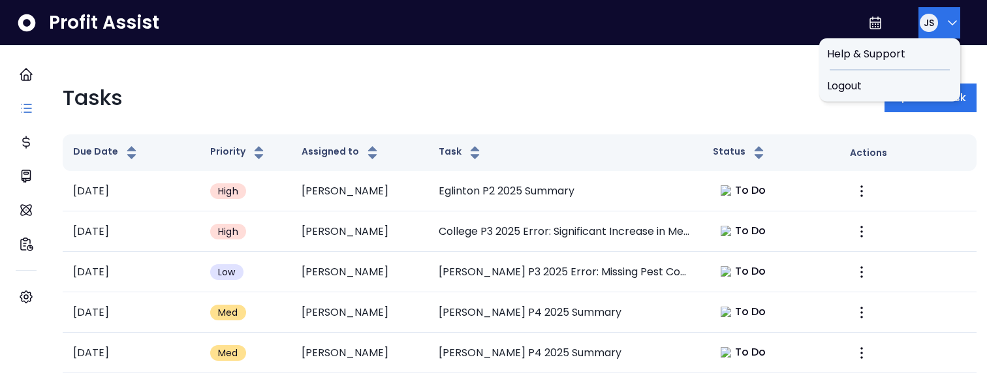
click at [934, 24] on div "JS" at bounding box center [929, 22] width 21 height 21
click at [887, 88] on span "Logout" at bounding box center [889, 86] width 125 height 16
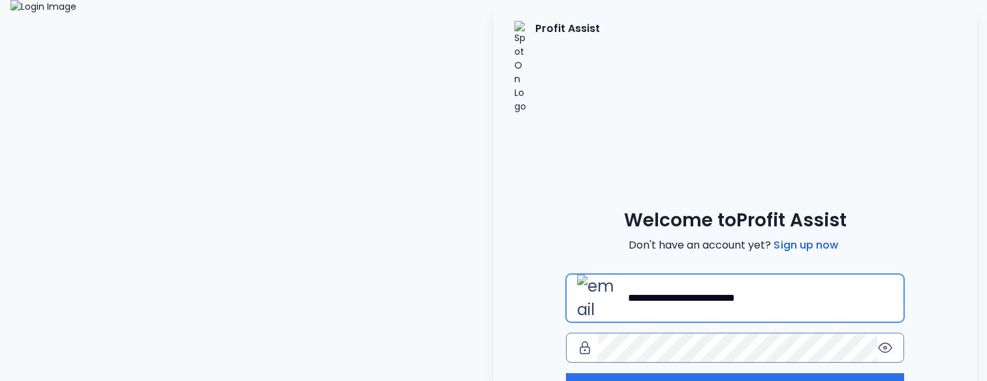
click at [666, 284] on input "**********" at bounding box center [760, 298] width 265 height 29
type input "**********"
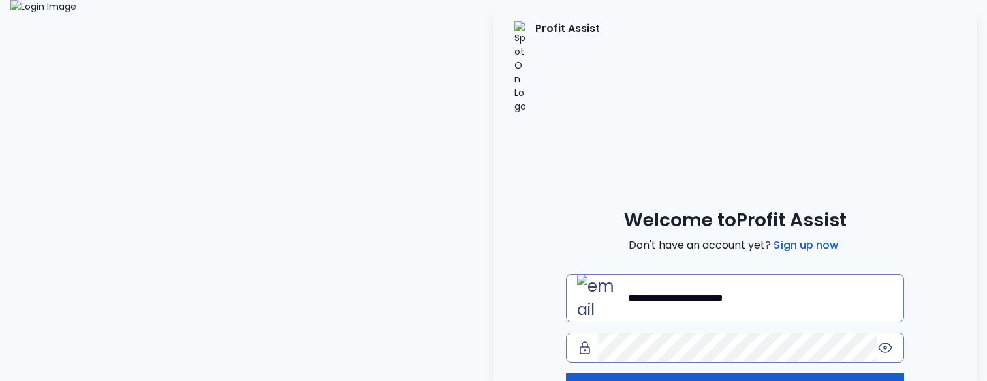
click at [669, 373] on button "Log in" at bounding box center [735, 387] width 338 height 29
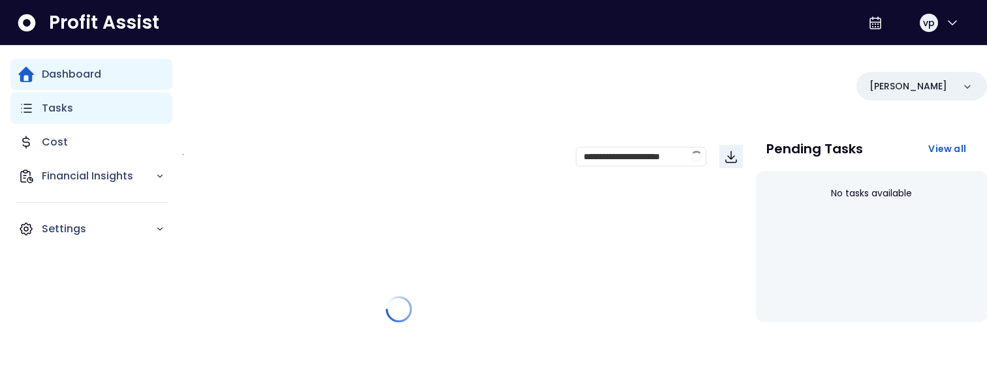
click at [40, 103] on div "Tasks" at bounding box center [91, 108] width 162 height 31
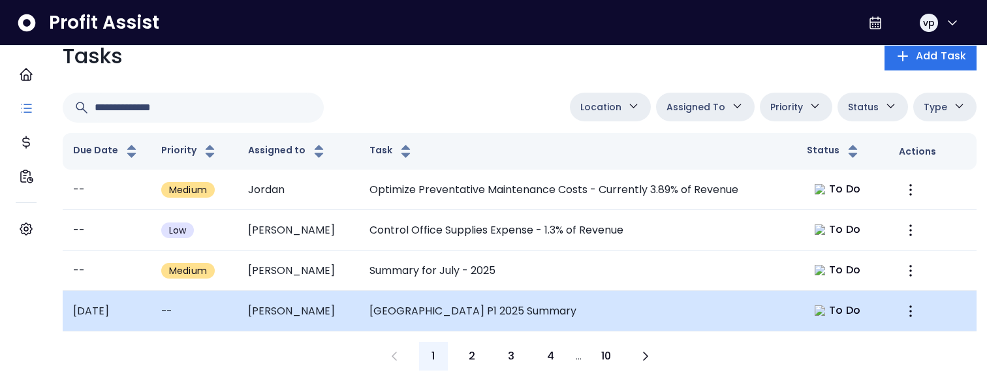
scroll to position [64, 0]
click at [469, 312] on td "[GEOGRAPHIC_DATA] P1 2025 Summary" at bounding box center [578, 311] width 438 height 40
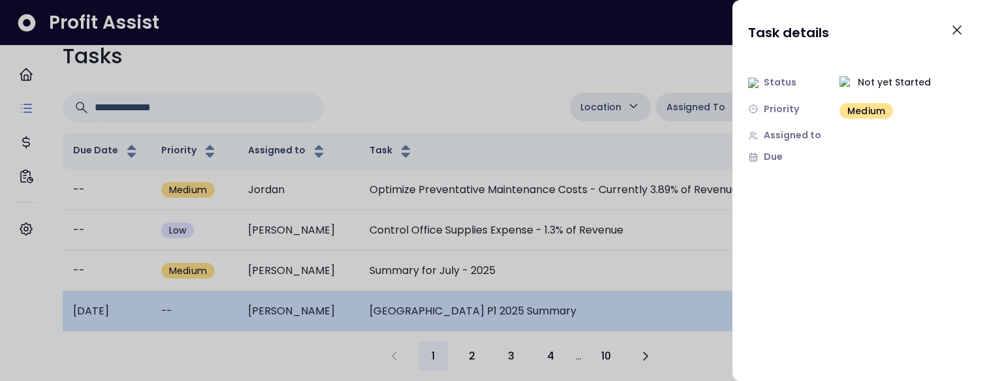
click at [469, 312] on div at bounding box center [493, 190] width 987 height 381
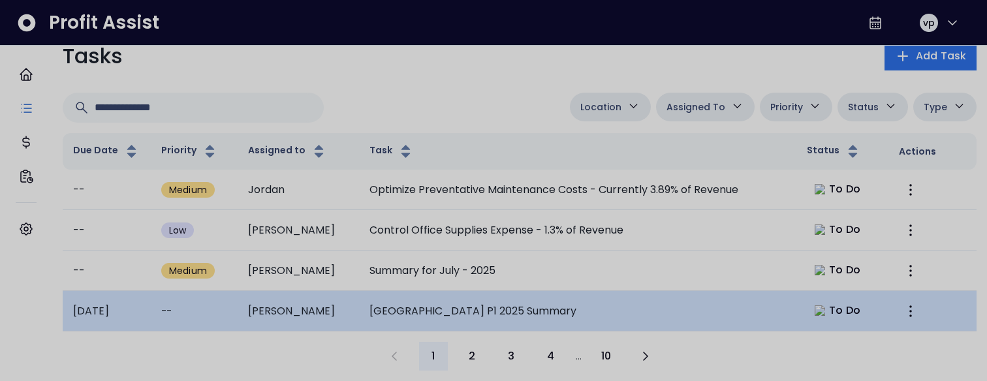
scroll to position [64, 0]
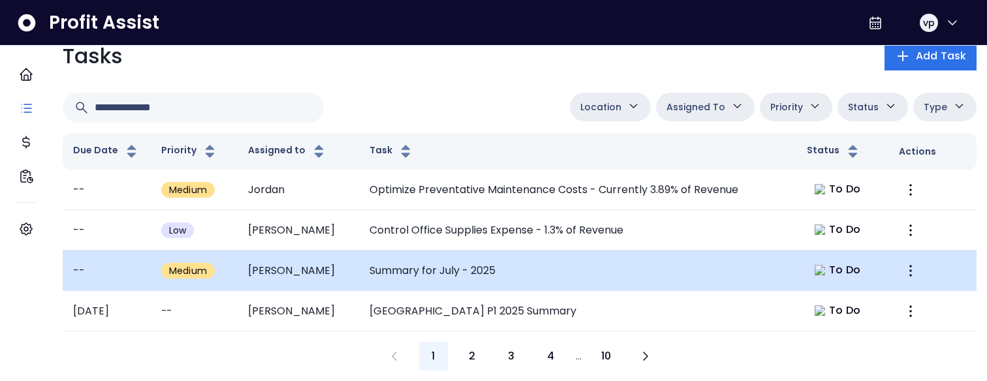
click at [517, 276] on td "Summary for July - 2025" at bounding box center [578, 271] width 438 height 40
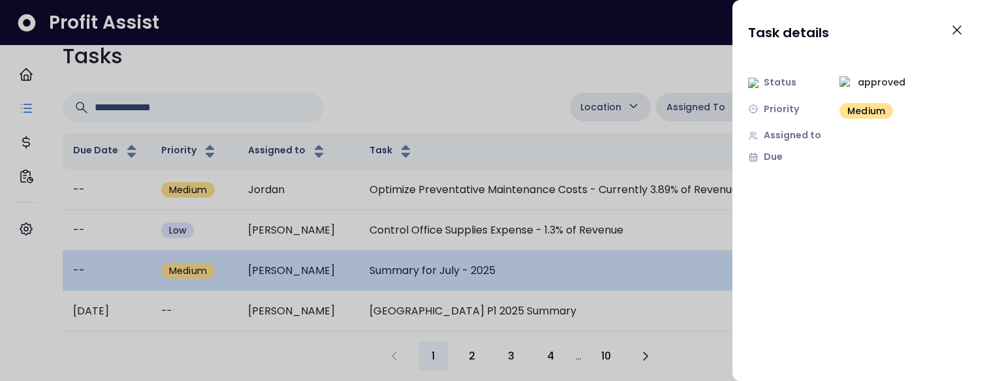
click at [517, 276] on div at bounding box center [493, 190] width 987 height 381
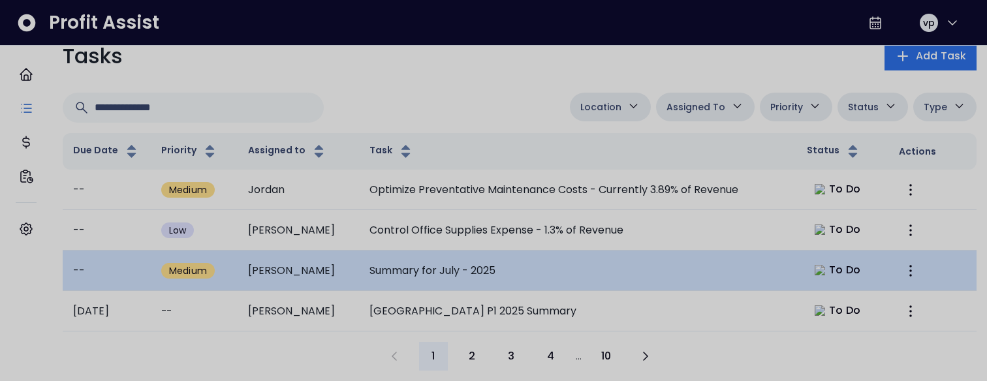
scroll to position [64, 0]
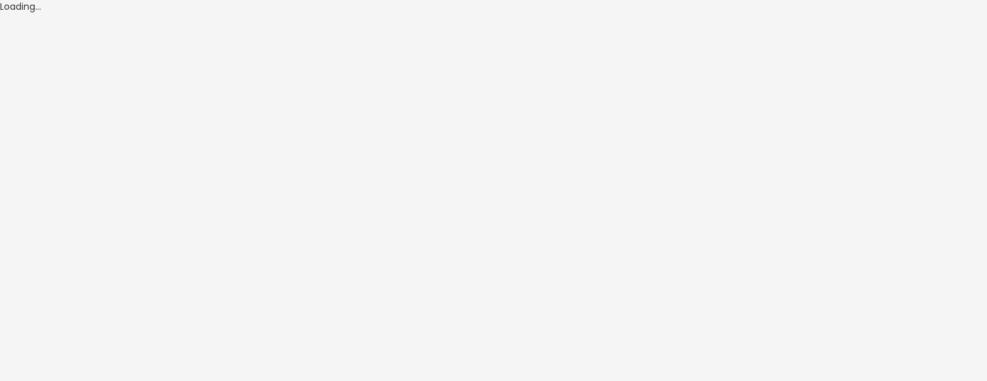
scroll to position [64, 0]
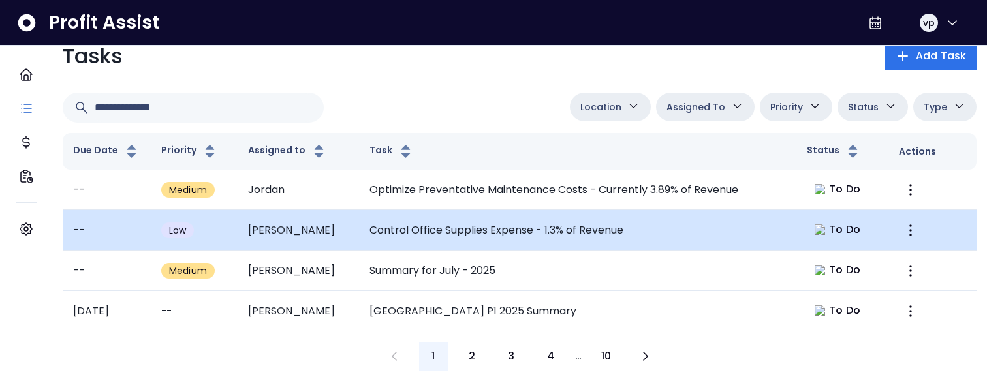
click at [534, 231] on td "Control Office Supplies Expense - 1.3% of Revenue" at bounding box center [578, 230] width 438 height 40
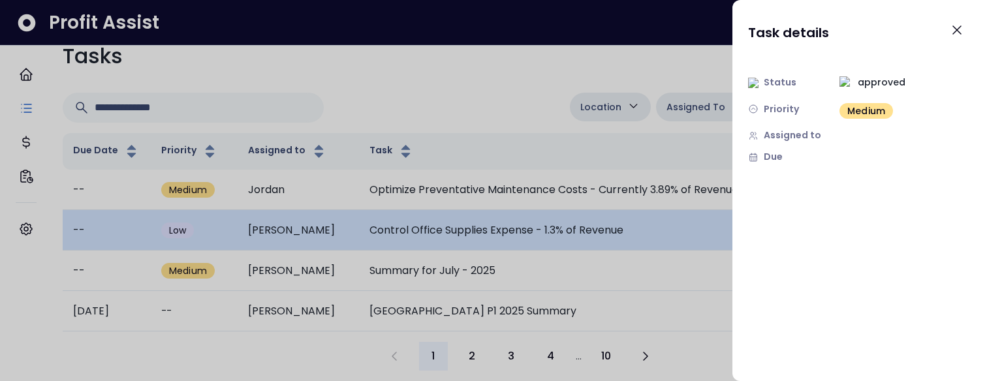
click at [534, 231] on div at bounding box center [493, 190] width 987 height 381
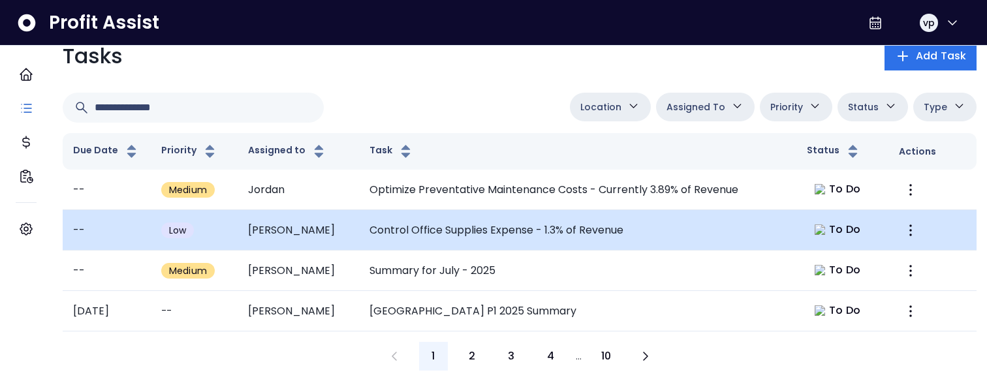
click at [534, 231] on td "Control Office Supplies Expense - 1.3% of Revenue" at bounding box center [578, 230] width 438 height 40
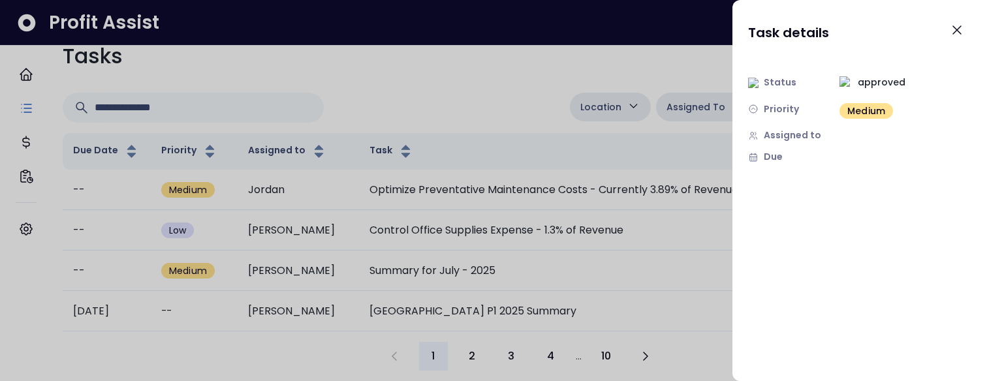
click at [531, 181] on div at bounding box center [493, 190] width 987 height 381
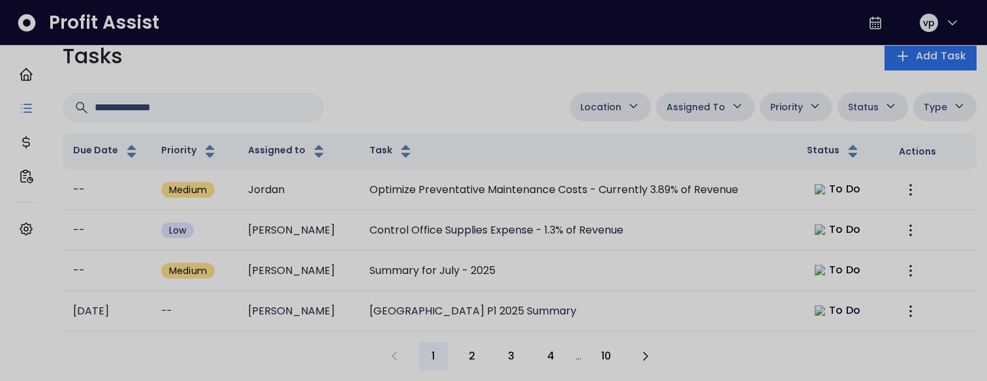
scroll to position [64, 0]
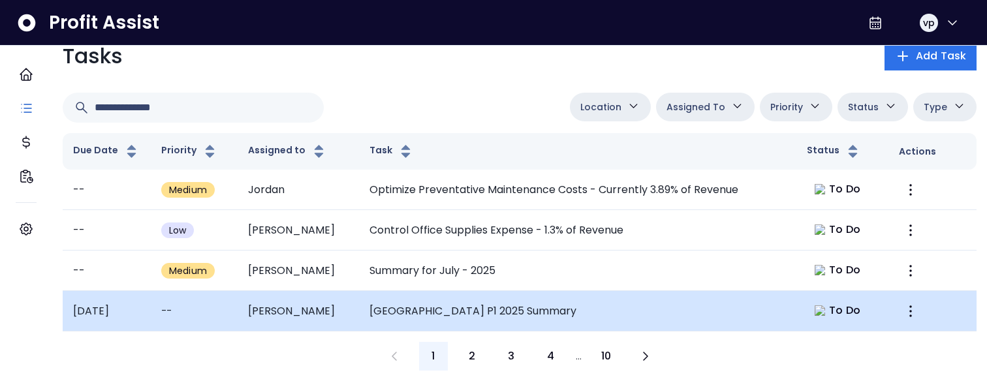
click at [394, 296] on td "[GEOGRAPHIC_DATA] P1 2025 Summary" at bounding box center [578, 311] width 438 height 40
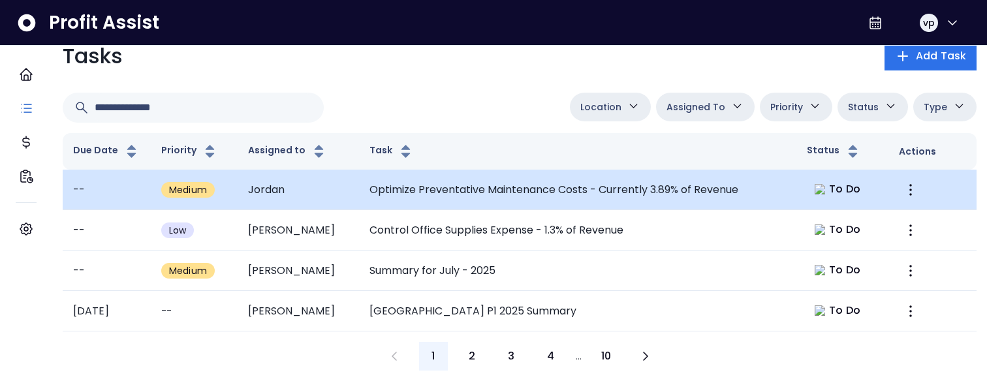
click at [633, 210] on td "Optimize Preventative Maintenance Costs - Currently 3.89% of Revenue" at bounding box center [578, 190] width 438 height 40
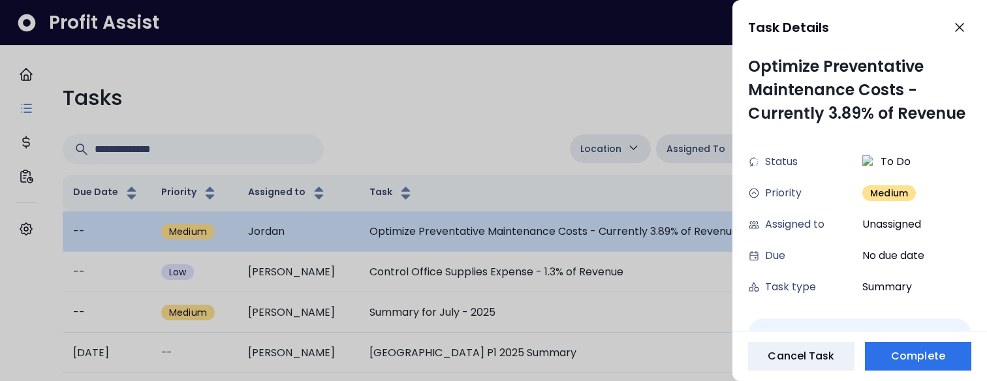
click at [633, 257] on div at bounding box center [493, 190] width 987 height 381
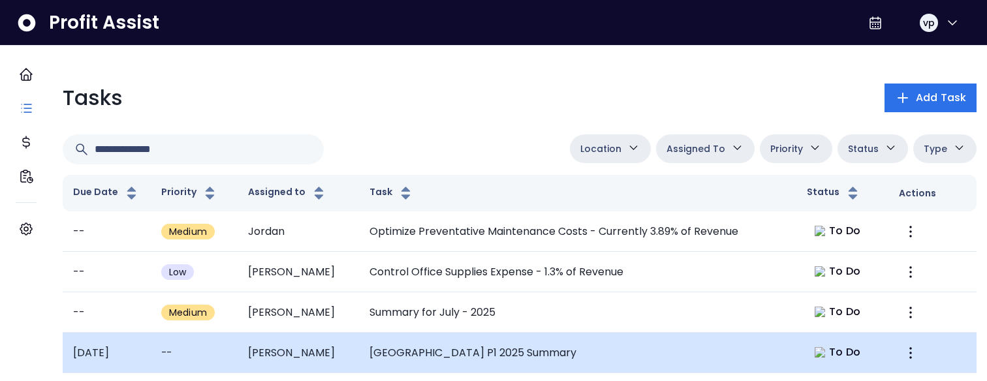
click at [623, 361] on td "[GEOGRAPHIC_DATA] P1 2025 Summary" at bounding box center [578, 353] width 438 height 40
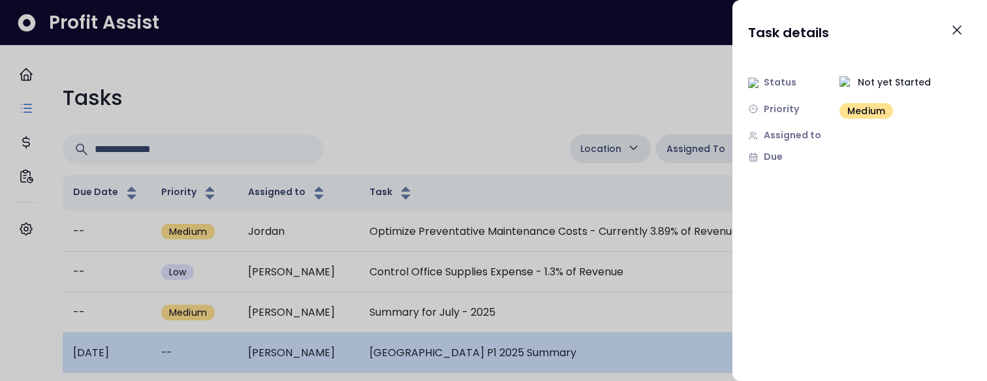
click at [623, 361] on div at bounding box center [493, 190] width 987 height 381
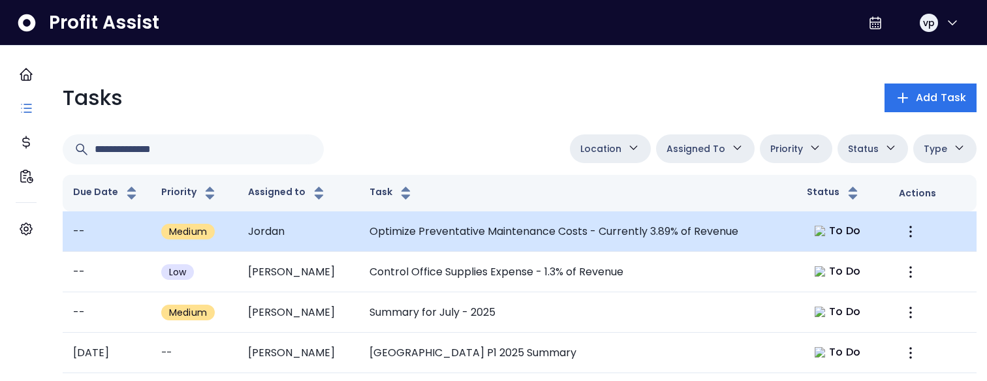
click at [622, 240] on td "Optimize Preventative Maintenance Costs - Currently 3.89% of Revenue" at bounding box center [578, 232] width 438 height 40
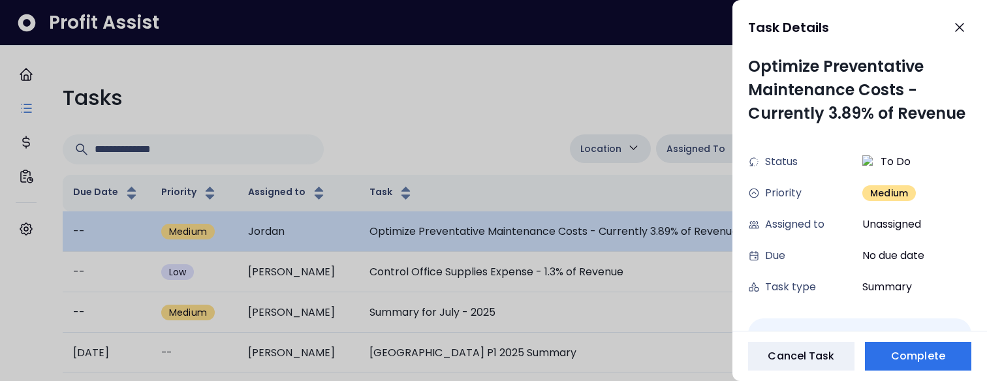
click at [622, 240] on div at bounding box center [493, 190] width 987 height 381
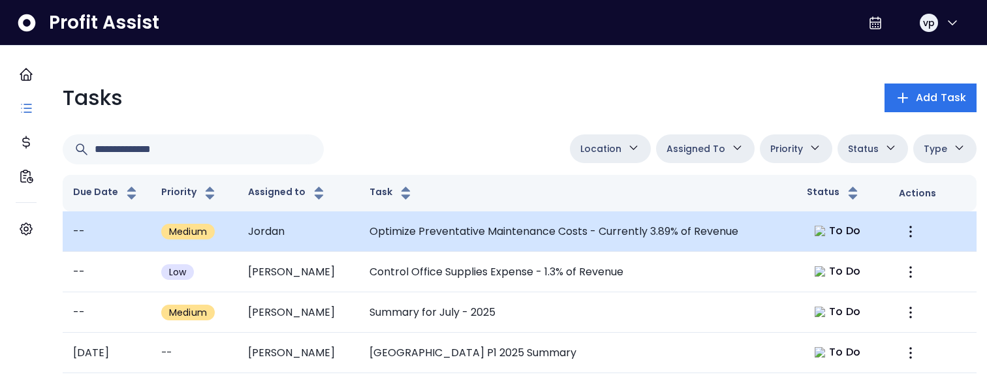
click at [622, 240] on td "Optimize Preventative Maintenance Costs - Currently 3.89% of Revenue" at bounding box center [578, 232] width 438 height 40
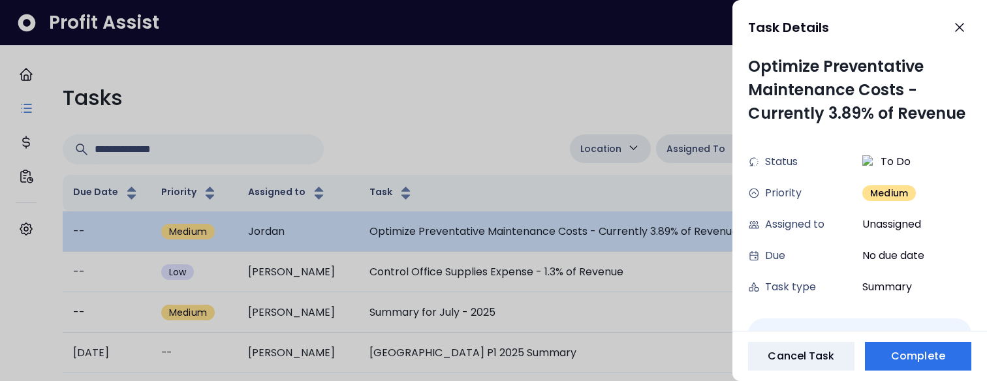
click at [622, 240] on div at bounding box center [493, 190] width 987 height 381
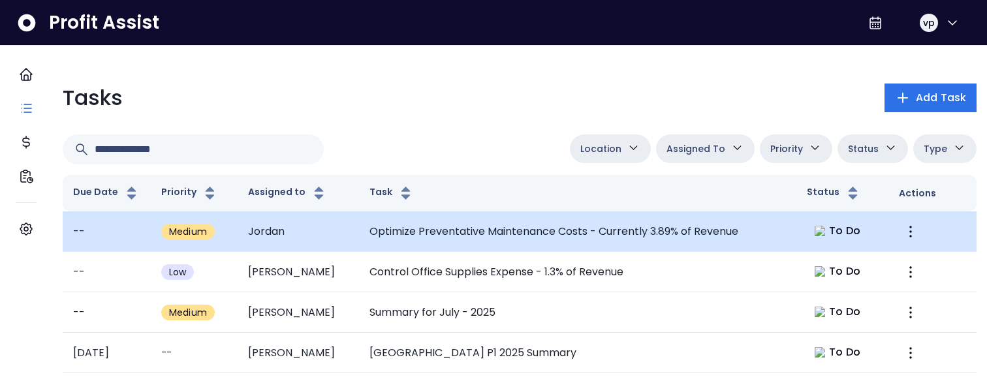
click at [622, 240] on td "Optimize Preventative Maintenance Costs - Currently 3.89% of Revenue" at bounding box center [578, 232] width 438 height 40
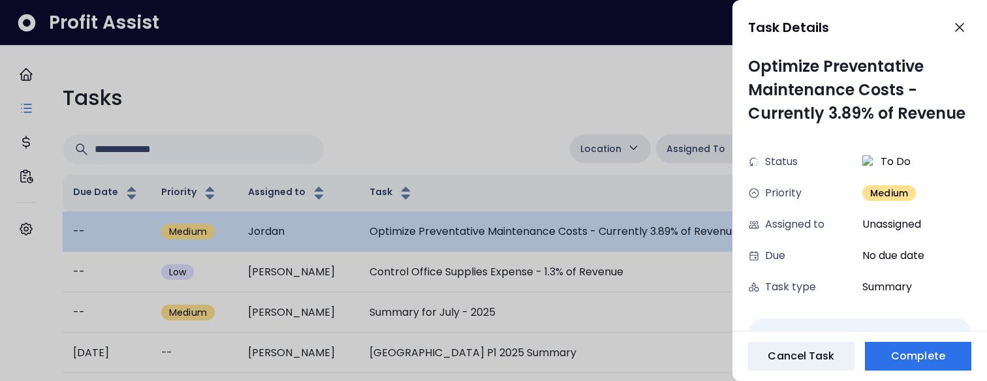
click at [622, 240] on div at bounding box center [493, 190] width 987 height 381
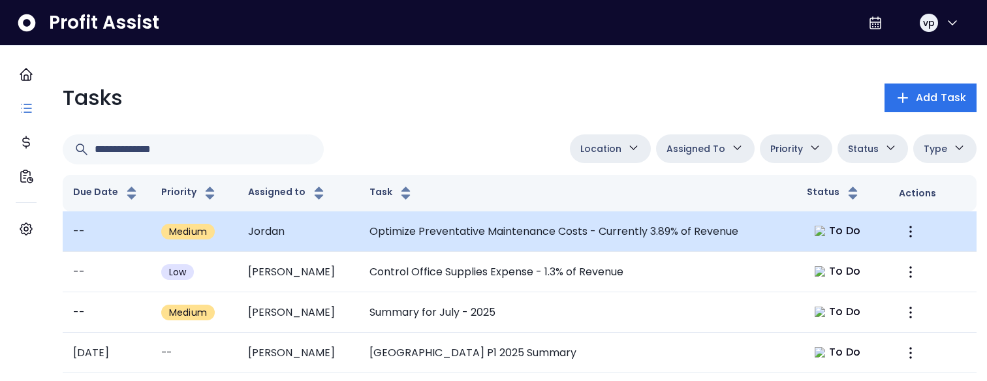
click at [744, 245] on td "Optimize Preventative Maintenance Costs - Currently 3.89% of Revenue" at bounding box center [578, 232] width 438 height 40
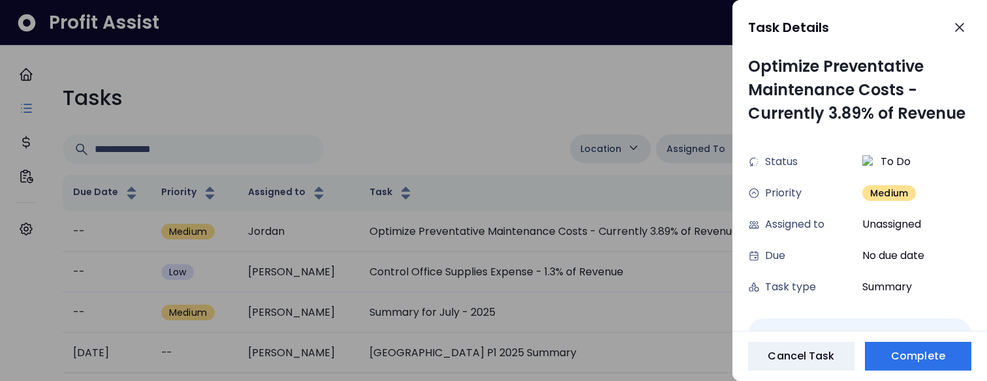
click at [672, 254] on div at bounding box center [493, 190] width 987 height 381
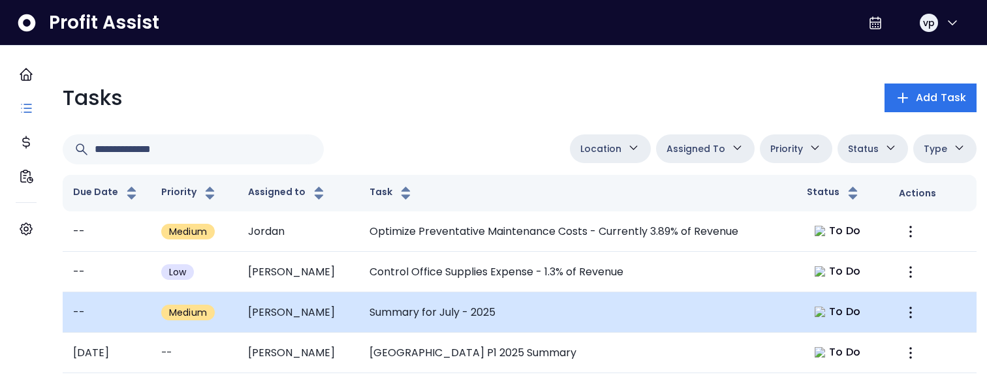
scroll to position [64, 0]
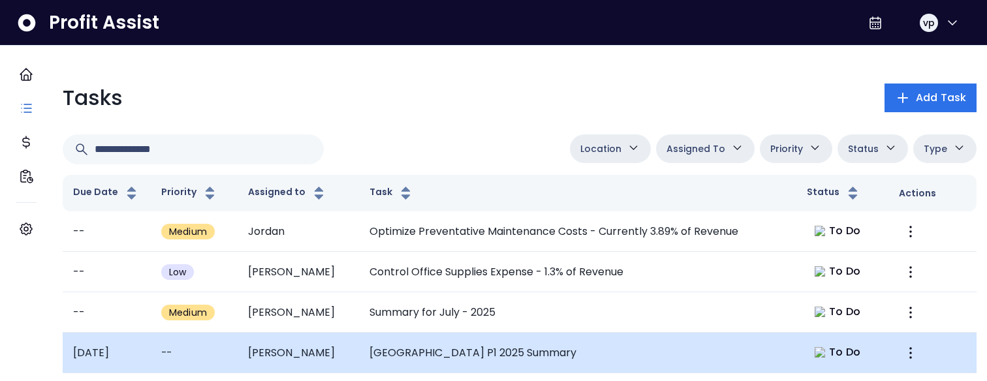
click at [672, 333] on td "[GEOGRAPHIC_DATA] P1 2025 Summary" at bounding box center [578, 353] width 438 height 40
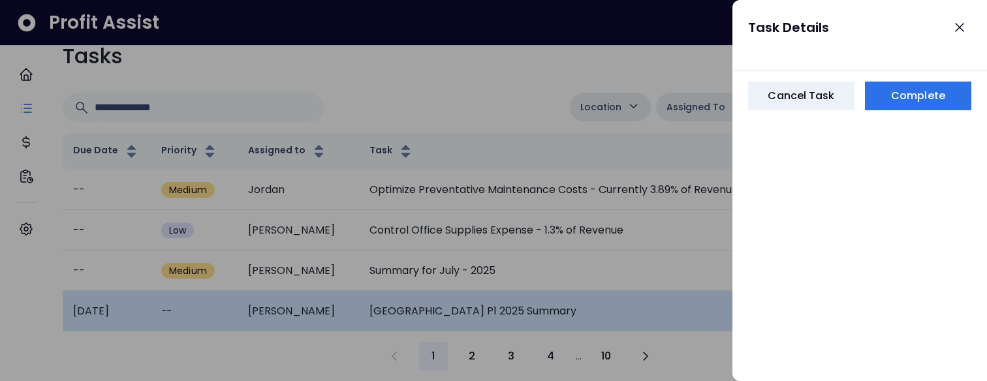
click at [672, 300] on div at bounding box center [493, 190] width 987 height 381
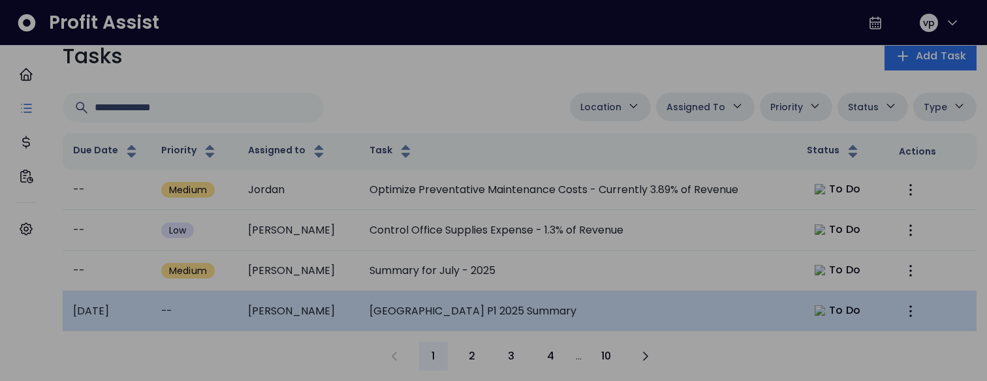
scroll to position [64, 0]
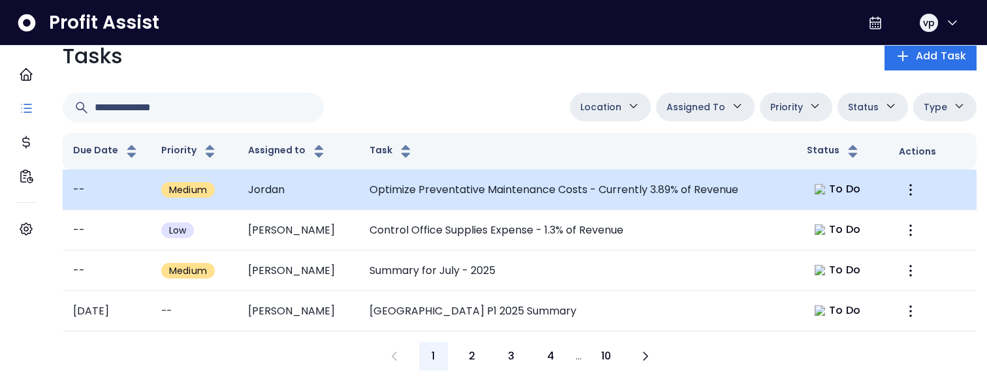
click at [652, 193] on td "Optimize Preventative Maintenance Costs - Currently 3.89% of Revenue" at bounding box center [578, 190] width 438 height 40
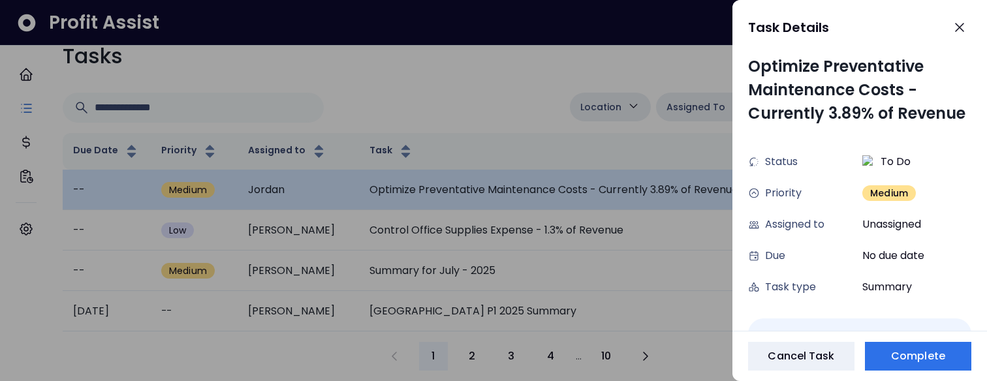
click at [652, 193] on div at bounding box center [493, 190] width 987 height 381
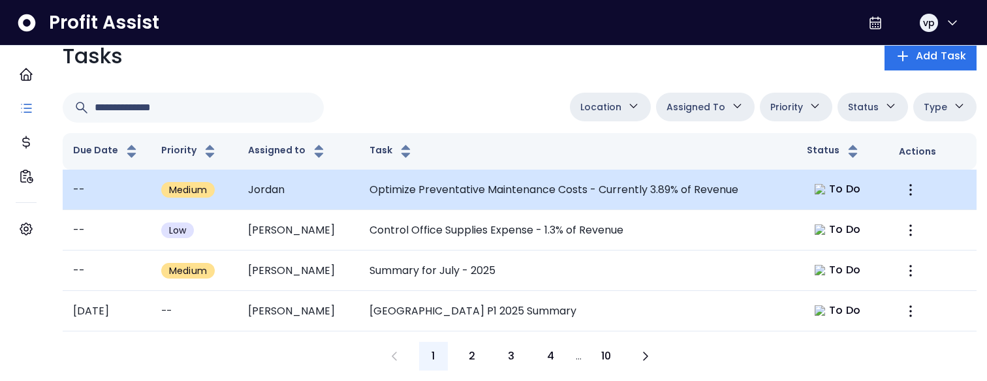
scroll to position [64, 0]
click at [374, 191] on td "Optimize Preventative Maintenance Costs - Currently 3.89% of Revenue" at bounding box center [578, 190] width 438 height 40
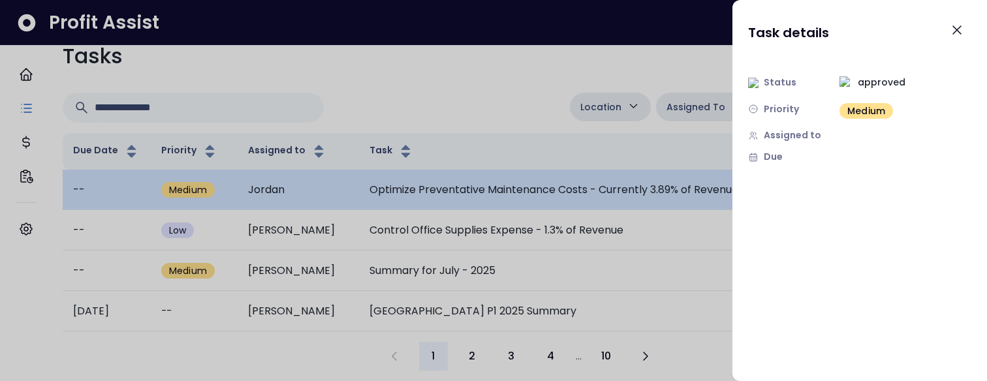
scroll to position [0, 0]
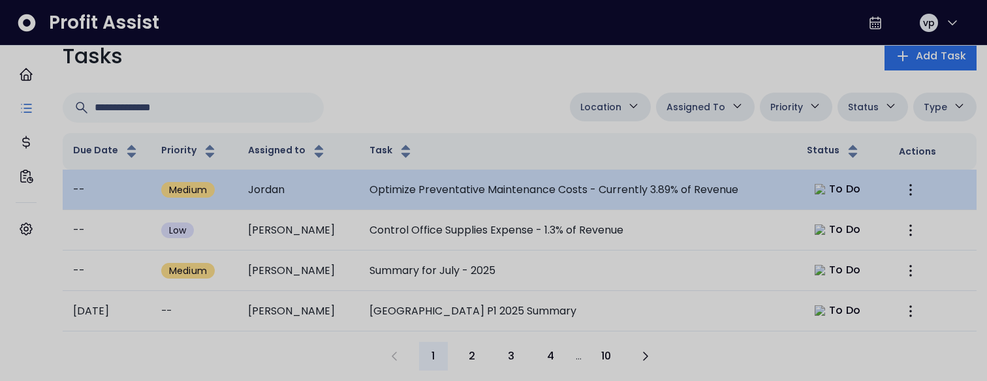
click at [374, 191] on div at bounding box center [493, 190] width 987 height 381
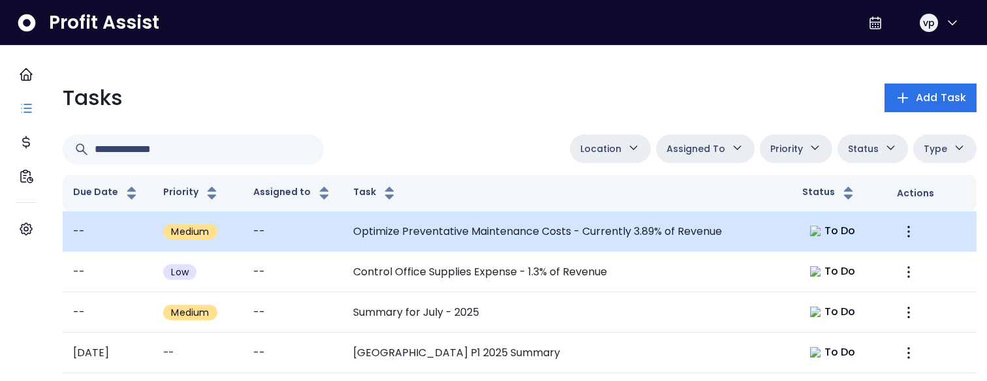
scroll to position [64, 0]
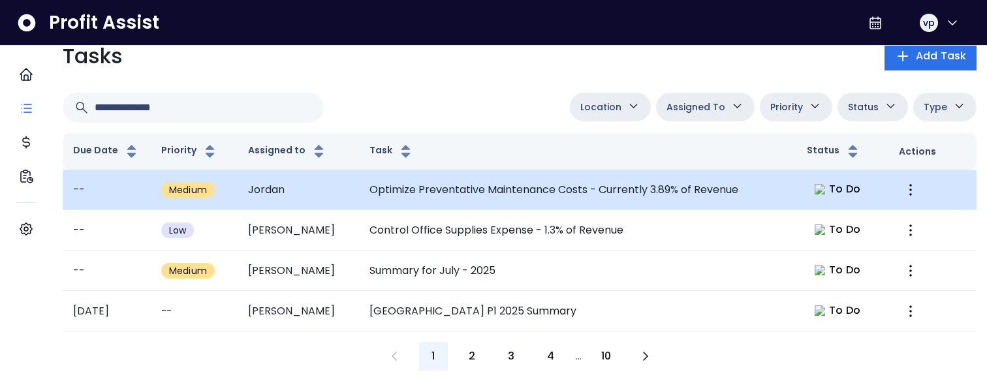
click at [422, 189] on td "Optimize Preventative Maintenance Costs - Currently 3.89% of Revenue" at bounding box center [578, 190] width 438 height 40
click at [417, 182] on td "Optimize Preventative Maintenance Costs - Currently 3.89% of Revenue" at bounding box center [578, 190] width 438 height 40
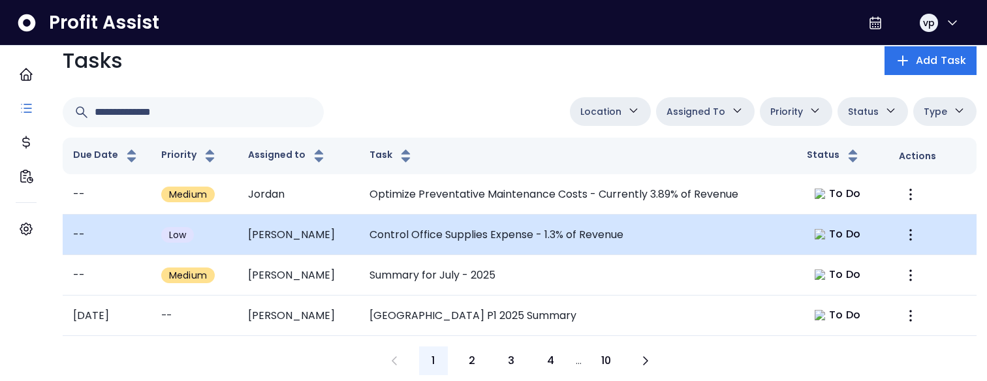
scroll to position [0, 0]
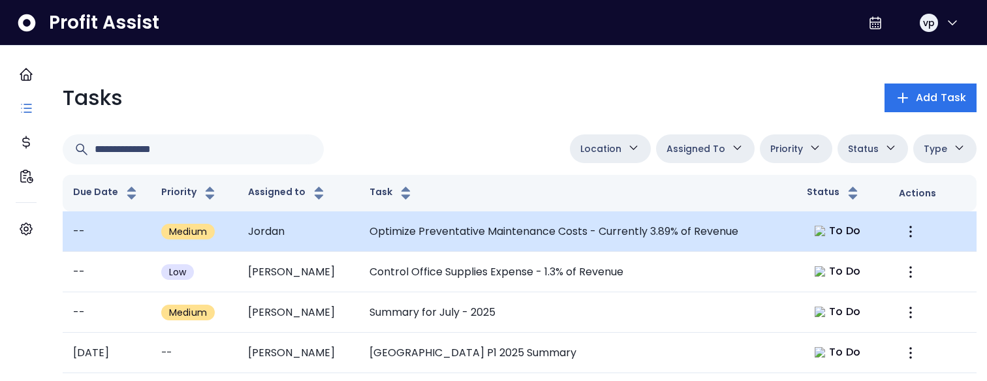
click at [409, 246] on td "Optimize Preventative Maintenance Costs - Currently 3.89% of Revenue" at bounding box center [578, 232] width 438 height 40
click at [407, 252] on td "Optimize Preventative Maintenance Costs - Currently 3.89% of Revenue" at bounding box center [578, 232] width 438 height 40
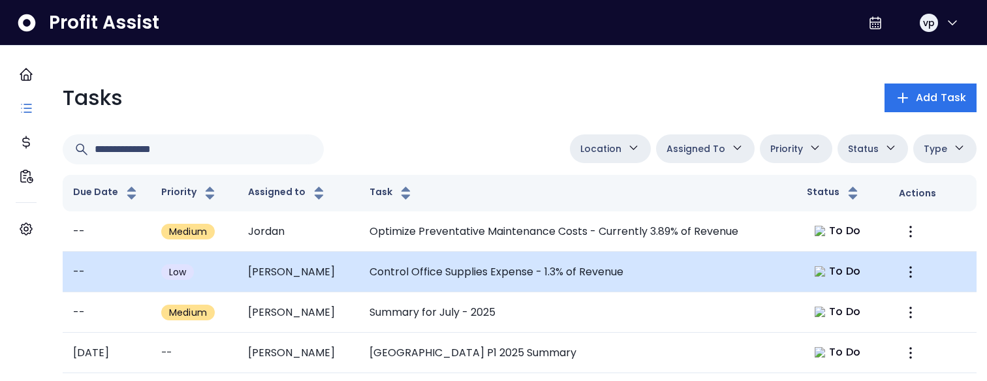
click at [402, 285] on td "Control Office Supplies Expense - 1.3% of Revenue" at bounding box center [578, 272] width 438 height 40
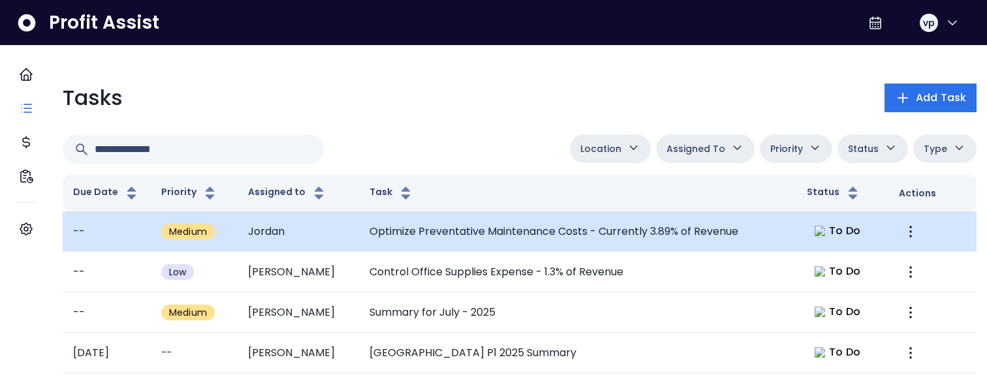
click at [462, 252] on td "Optimize Preventative Maintenance Costs - Currently 3.89% of Revenue" at bounding box center [578, 232] width 438 height 40
click at [379, 251] on td "Optimize Preventative Maintenance Costs - Currently 3.89% of Revenue" at bounding box center [578, 232] width 438 height 40
click at [726, 241] on td "Optimize Preventative Maintenance Costs - Currently 3.89% of Revenue" at bounding box center [578, 232] width 438 height 40
click at [399, 252] on td "Optimize Preventative Maintenance Costs - Currently 3.89% of Revenue" at bounding box center [578, 232] width 438 height 40
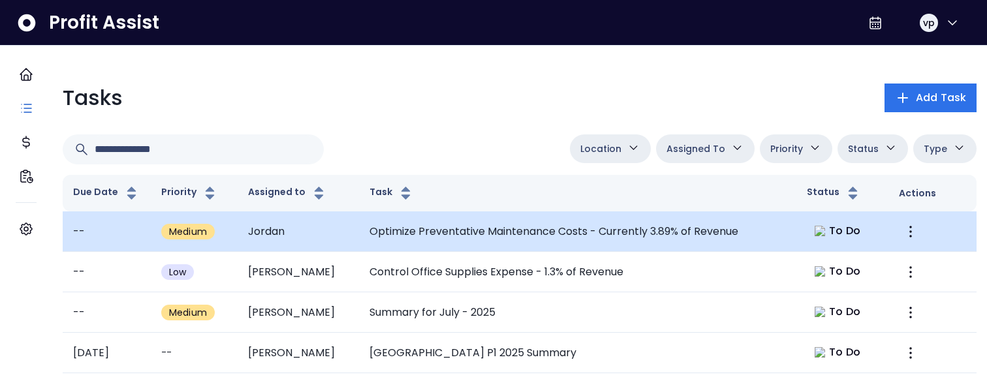
click at [401, 246] on td "Optimize Preventative Maintenance Costs - Currently 3.89% of Revenue" at bounding box center [578, 232] width 438 height 40
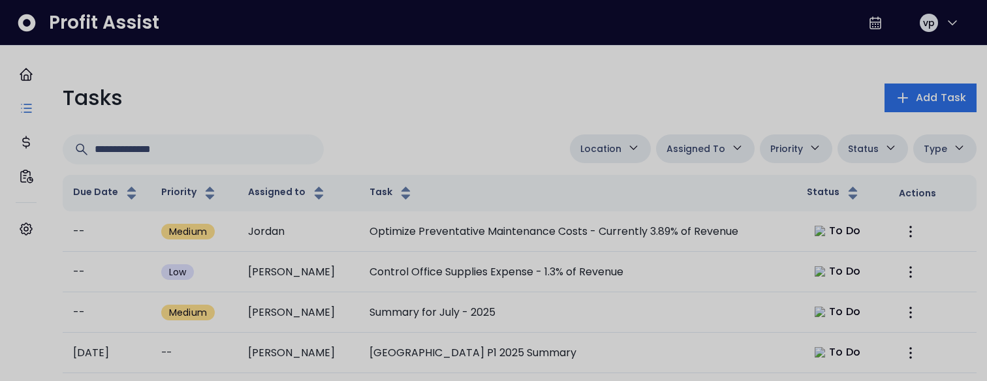
click at [629, 97] on div at bounding box center [493, 190] width 987 height 381
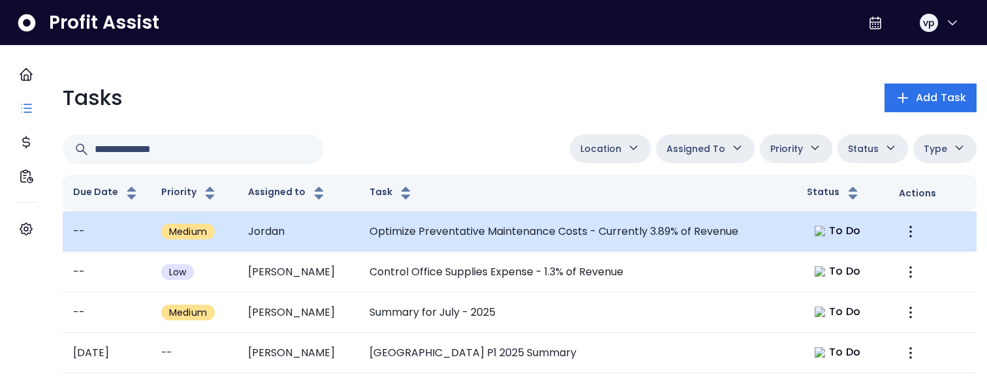
click at [516, 252] on td "Optimize Preventative Maintenance Costs - Currently 3.89% of Revenue" at bounding box center [578, 232] width 438 height 40
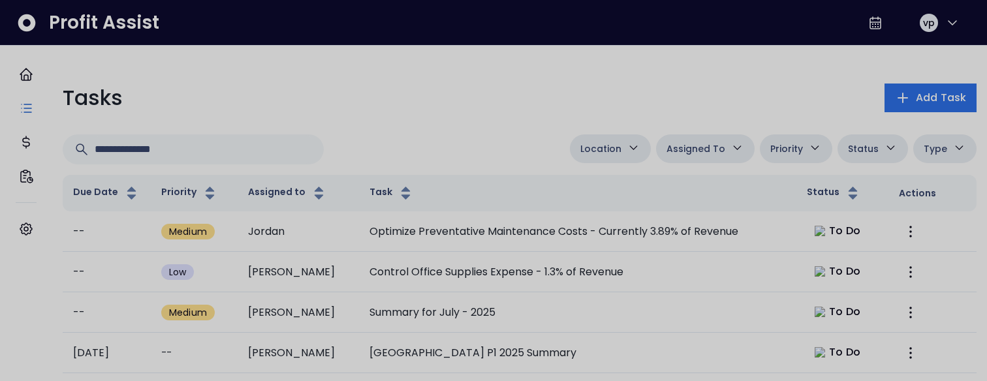
click at [513, 259] on div at bounding box center [493, 190] width 987 height 381
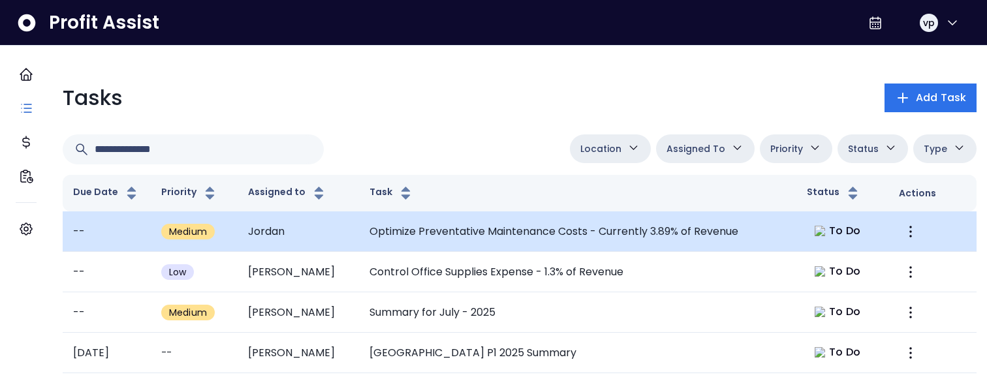
click at [508, 251] on td "Optimize Preventative Maintenance Costs - Currently 3.89% of Revenue" at bounding box center [578, 232] width 438 height 40
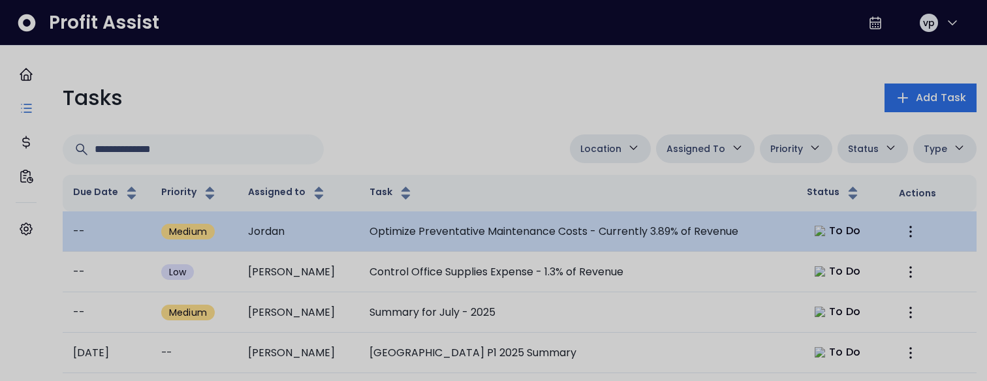
click at [508, 251] on div at bounding box center [493, 190] width 987 height 381
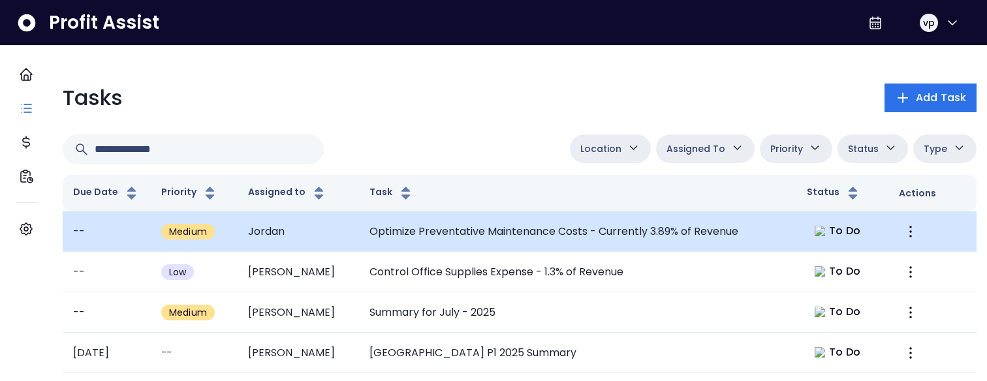
click at [362, 236] on td "Optimize Preventative Maintenance Costs - Currently 3.89% of Revenue" at bounding box center [578, 232] width 438 height 40
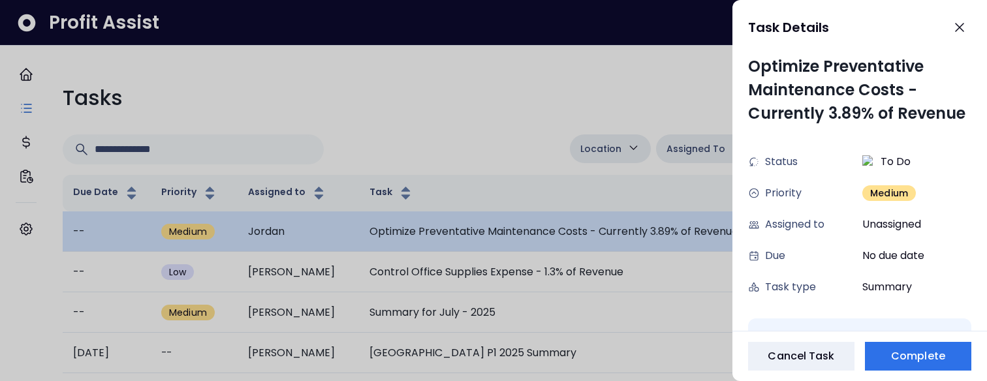
click at [362, 236] on div at bounding box center [493, 190] width 987 height 381
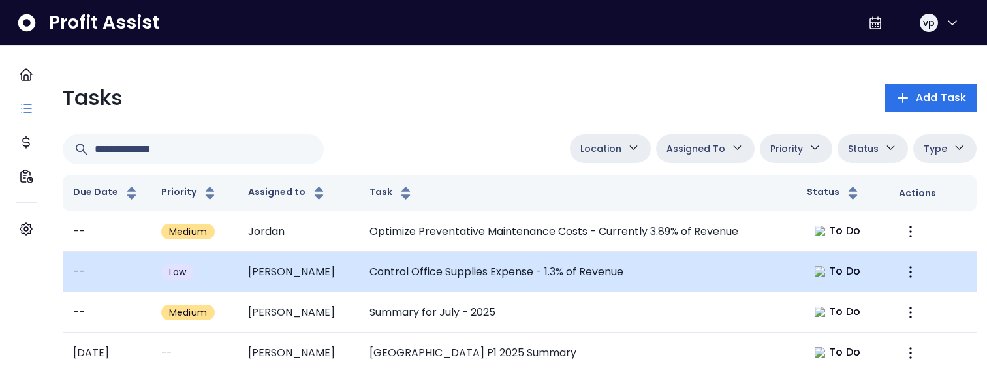
click at [360, 282] on td "Control Office Supplies Expense - 1.3% of Revenue" at bounding box center [578, 272] width 438 height 40
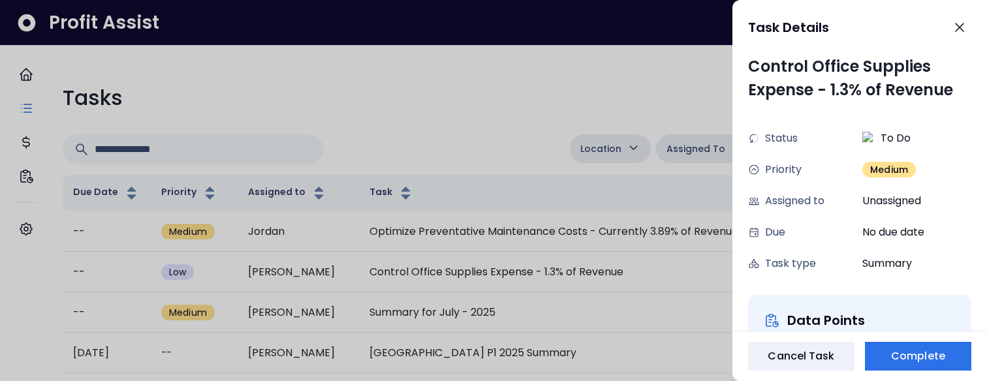
click at [359, 282] on div at bounding box center [493, 190] width 987 height 381
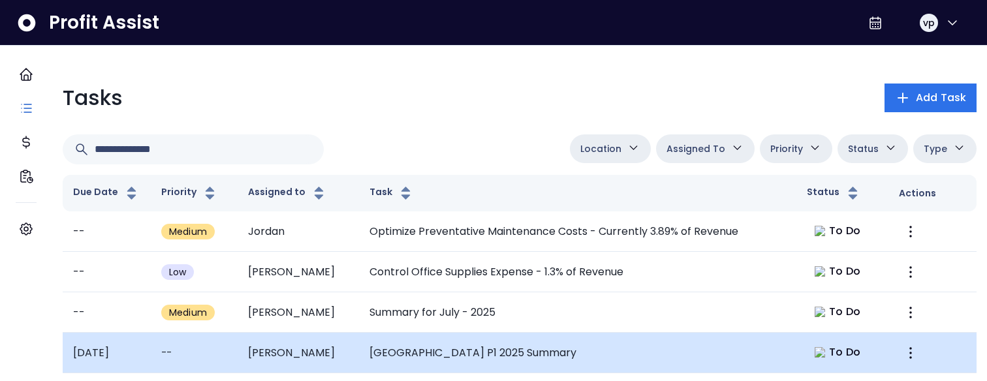
click at [387, 359] on td "[GEOGRAPHIC_DATA] P1 2025 Summary" at bounding box center [578, 353] width 438 height 40
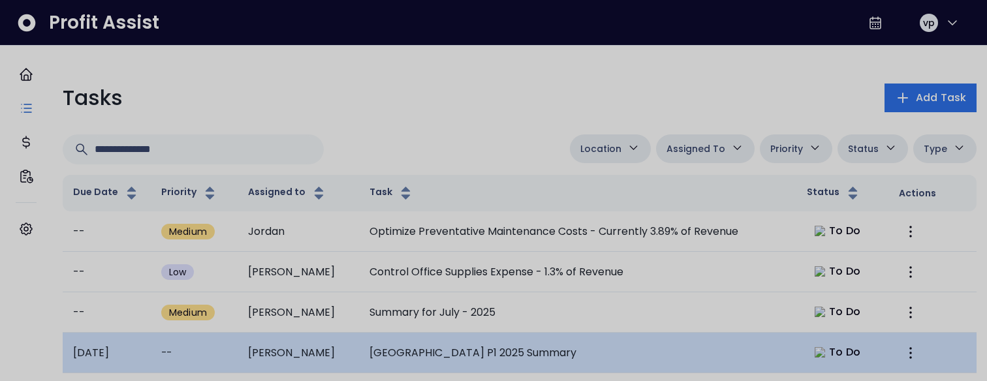
click at [387, 359] on div at bounding box center [493, 190] width 987 height 381
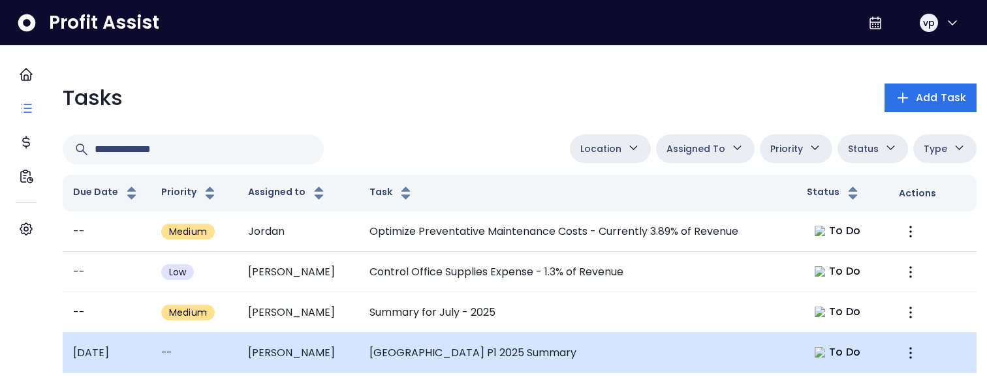
click at [330, 359] on td "[PERSON_NAME]" at bounding box center [298, 353] width 121 height 40
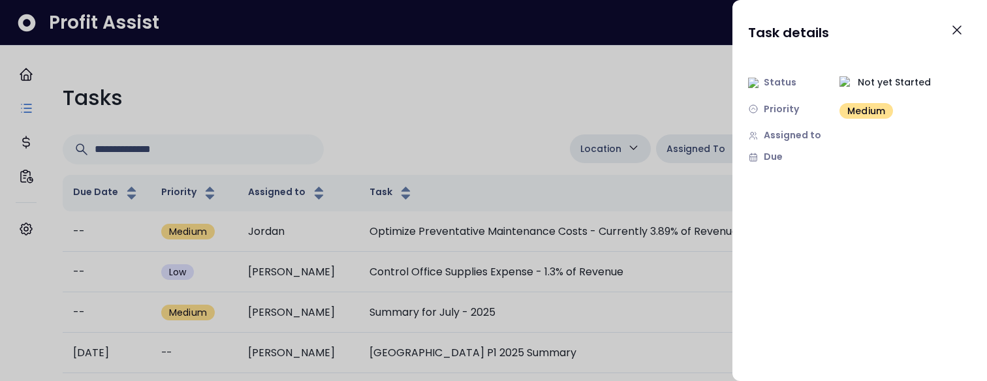
click at [402, 87] on div at bounding box center [493, 190] width 987 height 381
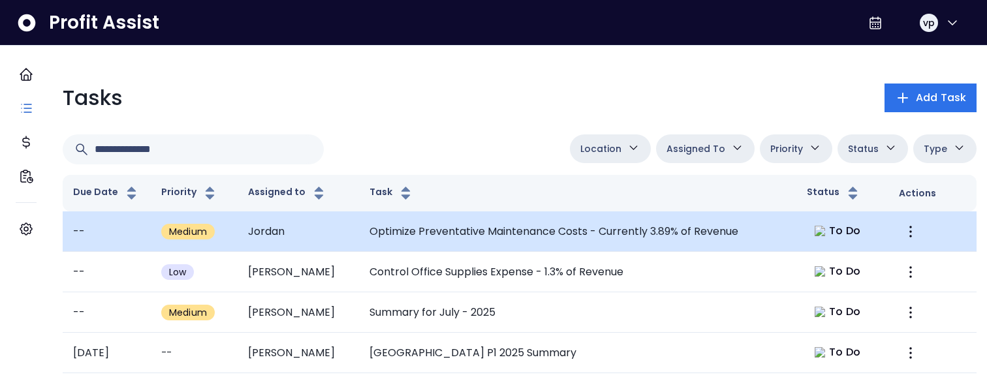
click at [364, 244] on td "Optimize Preventative Maintenance Costs - Currently 3.89% of Revenue" at bounding box center [578, 232] width 438 height 40
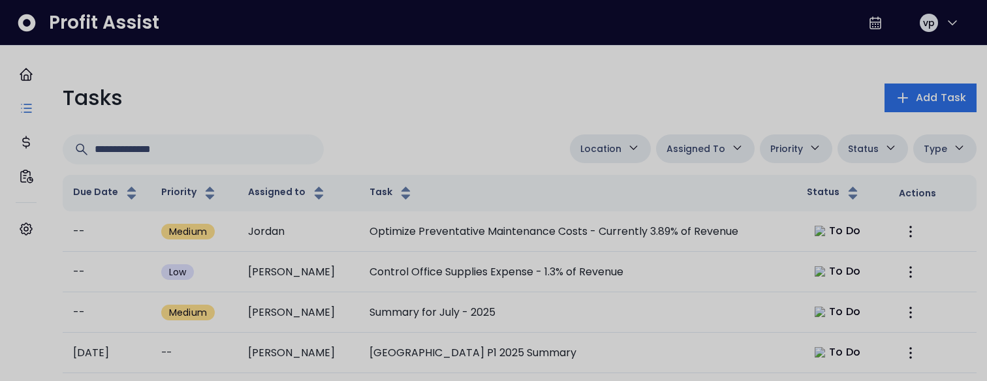
click at [445, 94] on div at bounding box center [493, 190] width 987 height 381
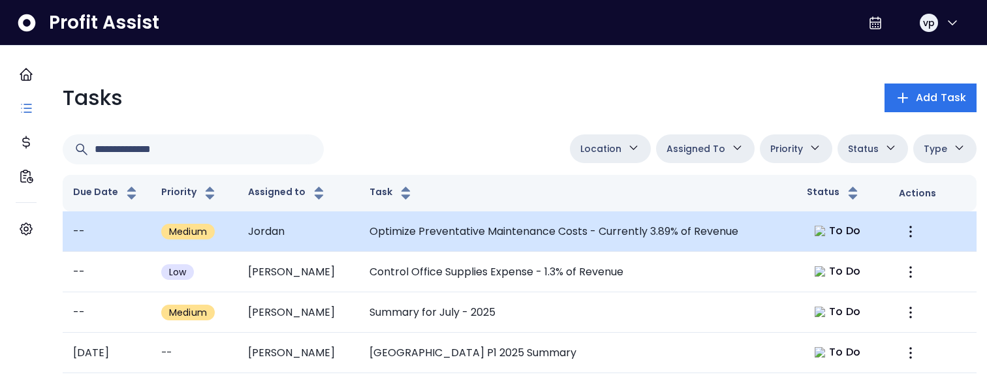
click at [536, 247] on td "Optimize Preventative Maintenance Costs - Currently 3.89% of Revenue" at bounding box center [578, 232] width 438 height 40
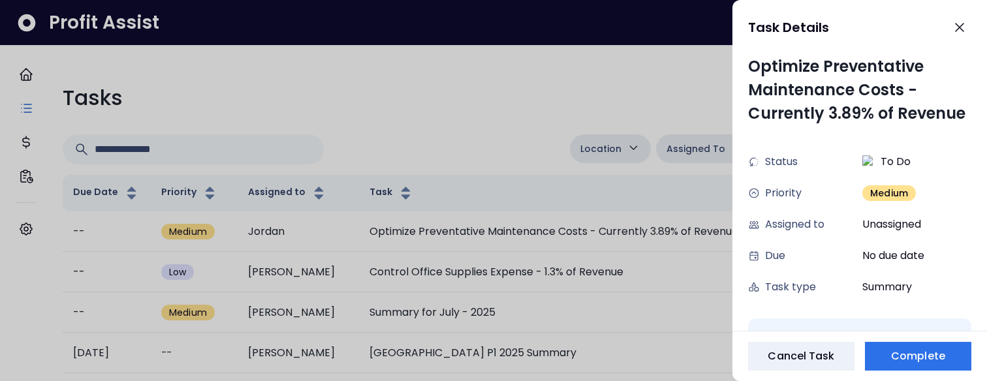
click at [535, 248] on div at bounding box center [493, 190] width 987 height 381
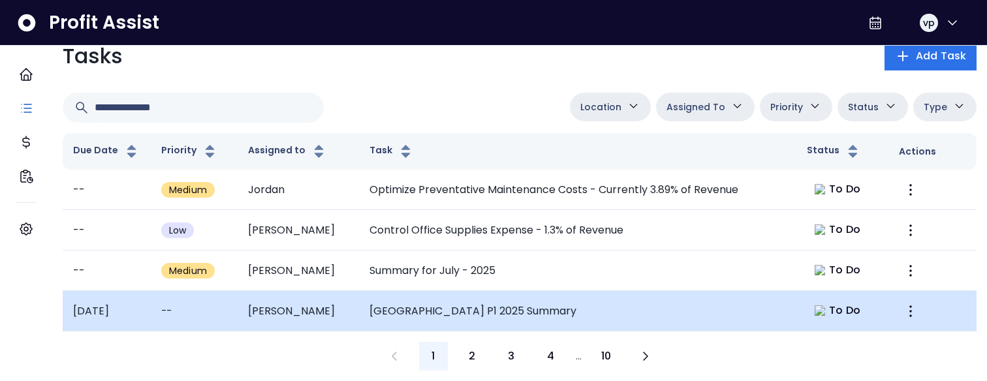
scroll to position [64, 0]
click at [507, 300] on td "[GEOGRAPHIC_DATA] P1 2025 Summary" at bounding box center [578, 311] width 438 height 40
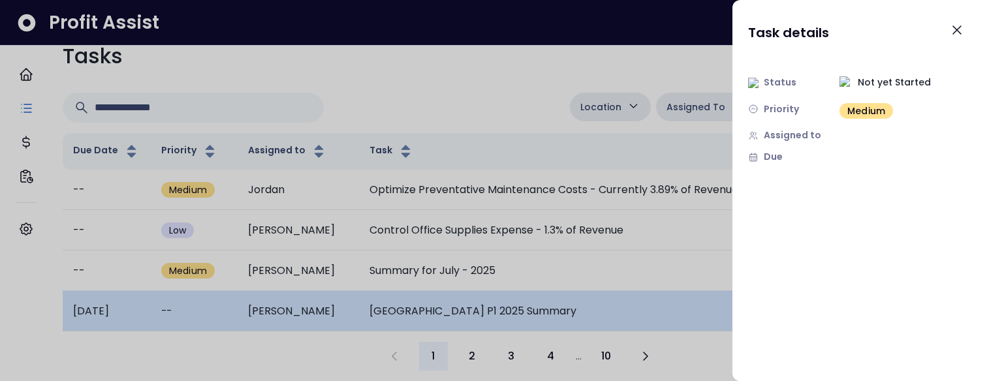
click at [507, 300] on div at bounding box center [493, 190] width 987 height 381
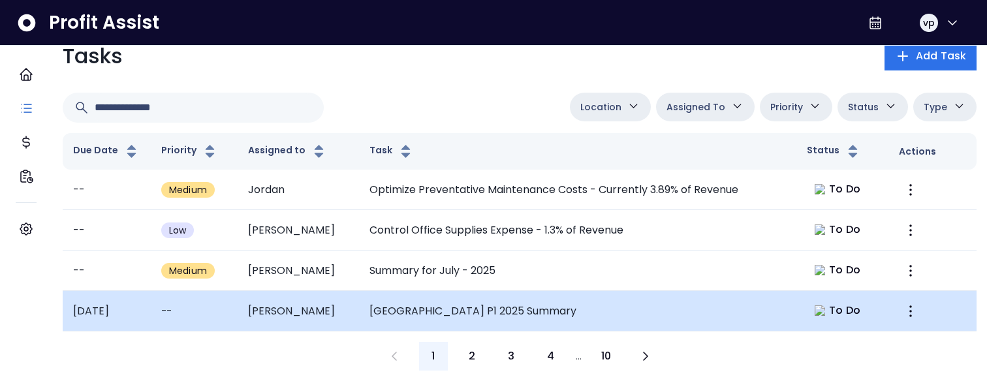
scroll to position [0, 0]
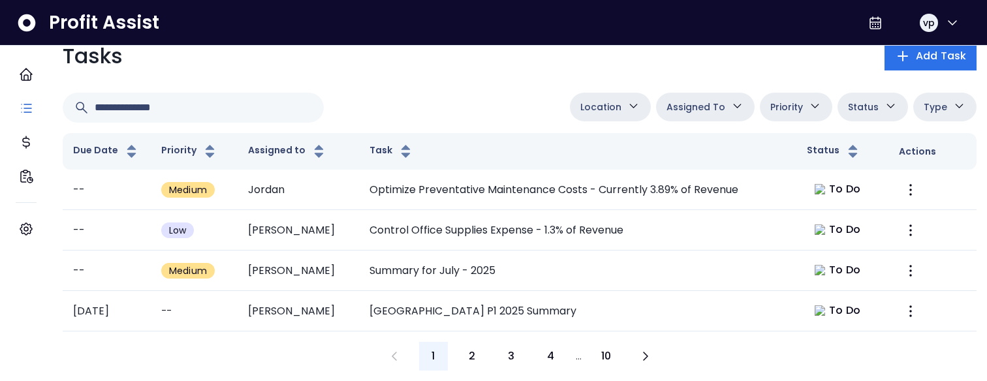
click at [601, 121] on button "Location" at bounding box center [610, 107] width 81 height 29
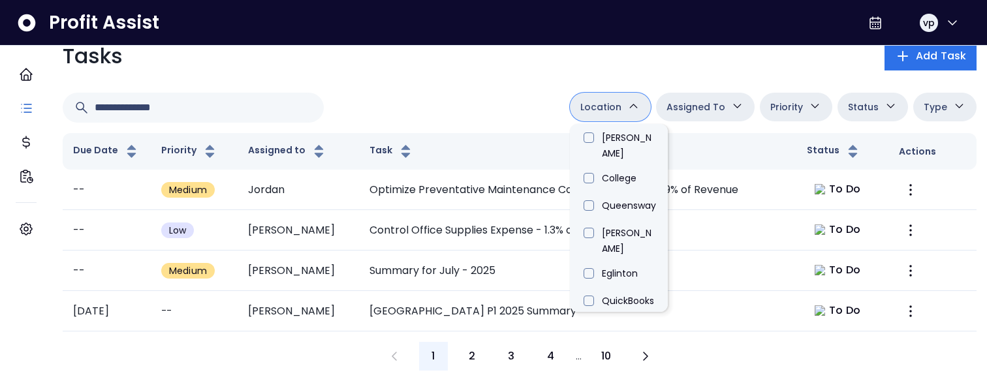
click at [525, 72] on div "Tasks Add Task" at bounding box center [520, 55] width 914 height 31
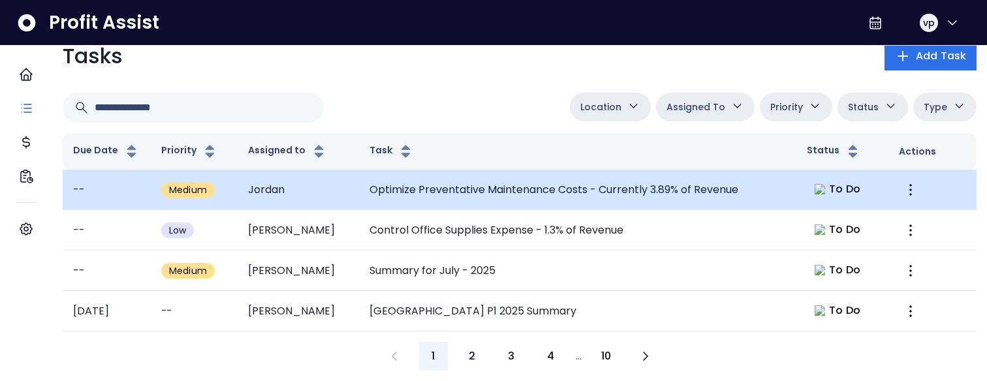
click at [592, 210] on td "Optimize Preventative Maintenance Costs - Currently 3.89% of Revenue" at bounding box center [578, 190] width 438 height 40
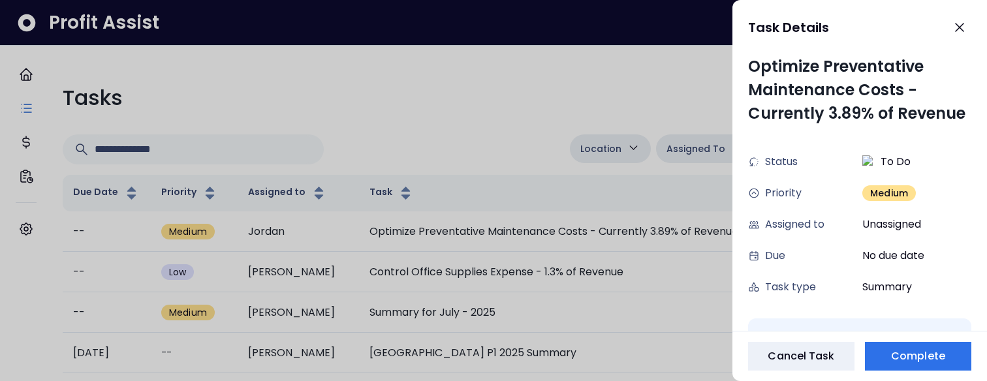
click at [505, 242] on div at bounding box center [493, 190] width 987 height 381
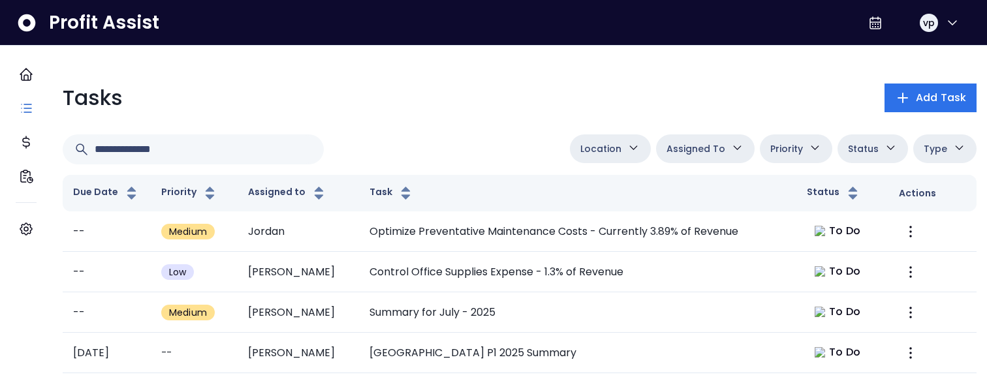
click at [505, 242] on td "Optimize Preventative Maintenance Costs - Currently 3.89% of Revenue" at bounding box center [578, 232] width 438 height 40
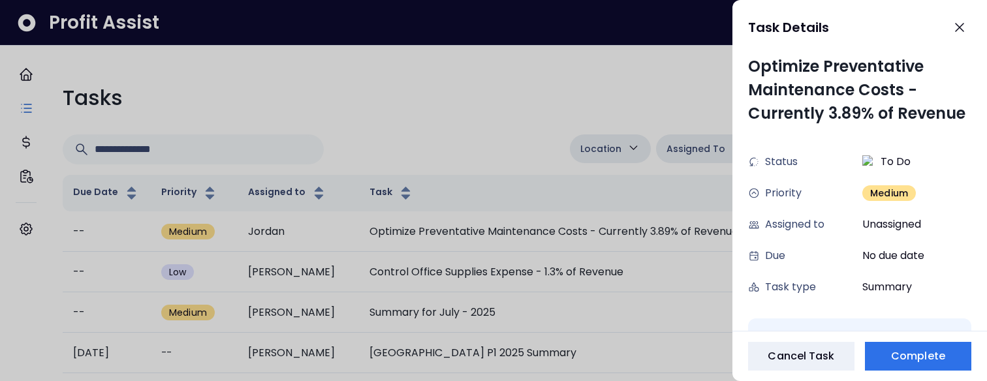
click at [505, 242] on div at bounding box center [493, 190] width 987 height 381
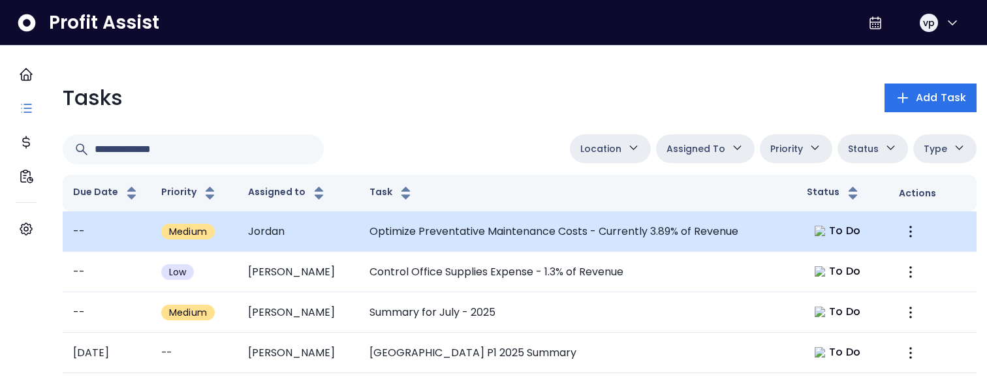
click at [386, 238] on td "Optimize Preventative Maintenance Costs - Currently 3.89% of Revenue" at bounding box center [578, 232] width 438 height 40
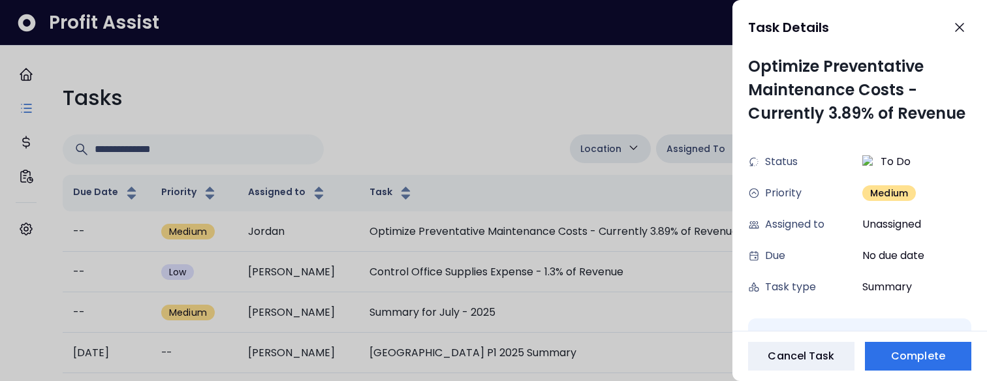
click at [443, 251] on div at bounding box center [493, 190] width 987 height 381
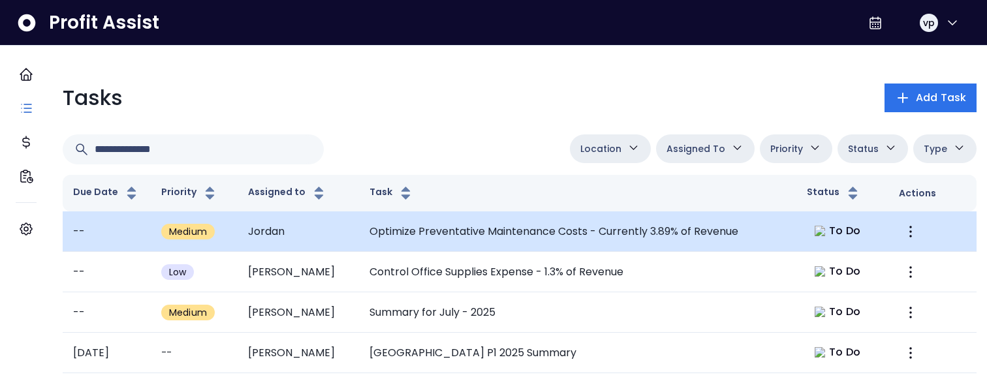
click at [373, 252] on td "Optimize Preventative Maintenance Costs - Currently 3.89% of Revenue" at bounding box center [578, 232] width 438 height 40
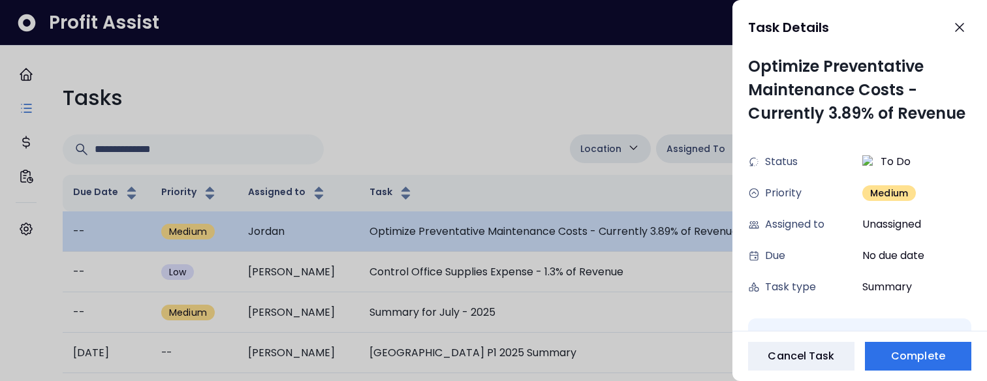
click at [373, 259] on div at bounding box center [493, 190] width 987 height 381
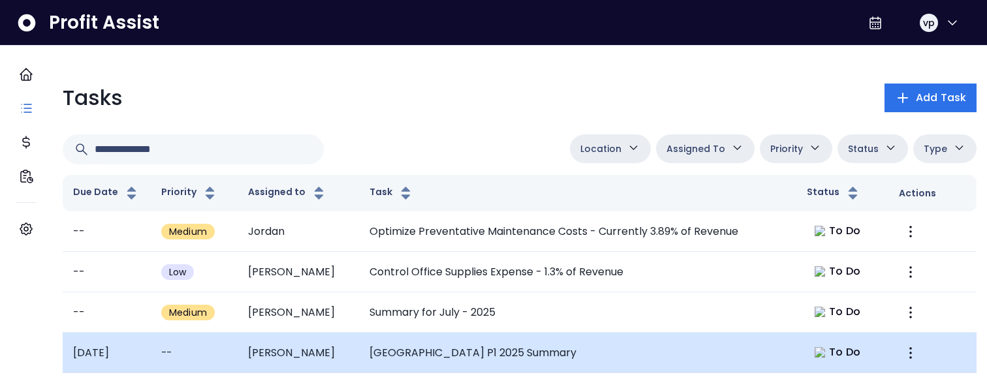
click at [406, 369] on td "[GEOGRAPHIC_DATA] P1 2025 Summary" at bounding box center [578, 353] width 438 height 40
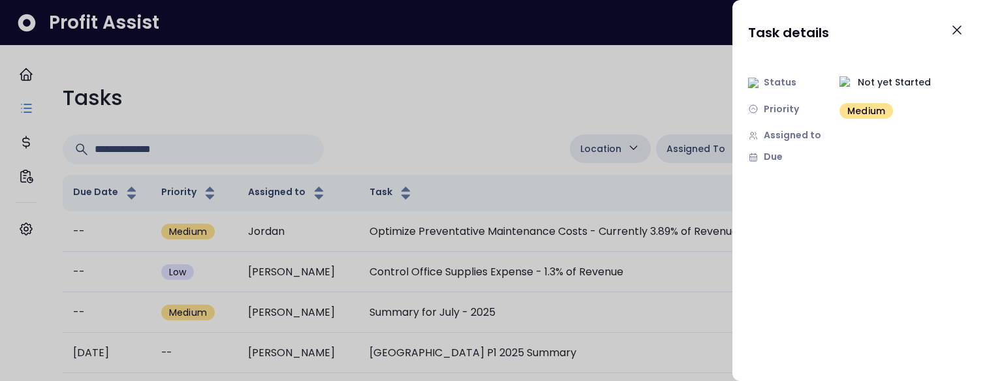
click at [467, 189] on div at bounding box center [493, 190] width 987 height 381
